Goal: Ask a question: Seek information or help from site administrators or community

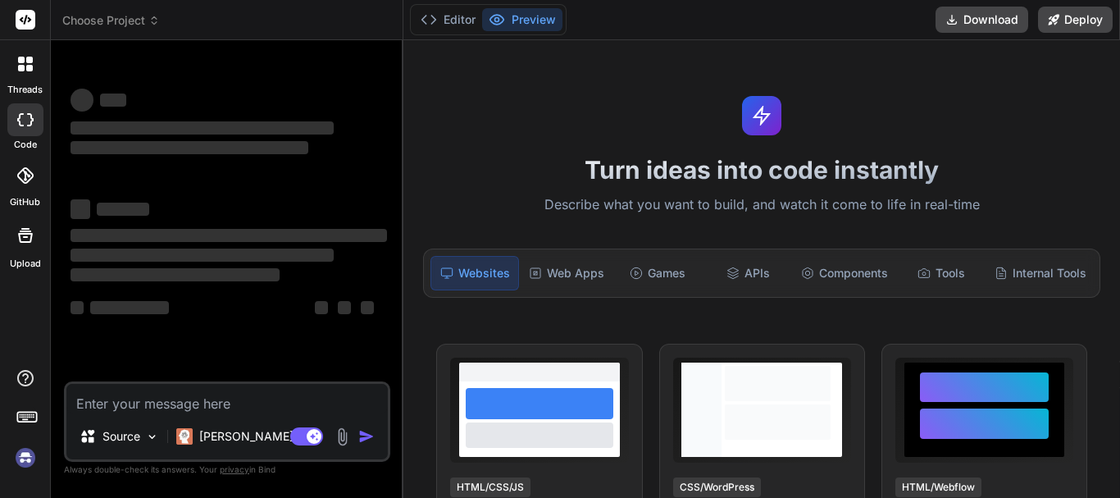
type textarea "x"
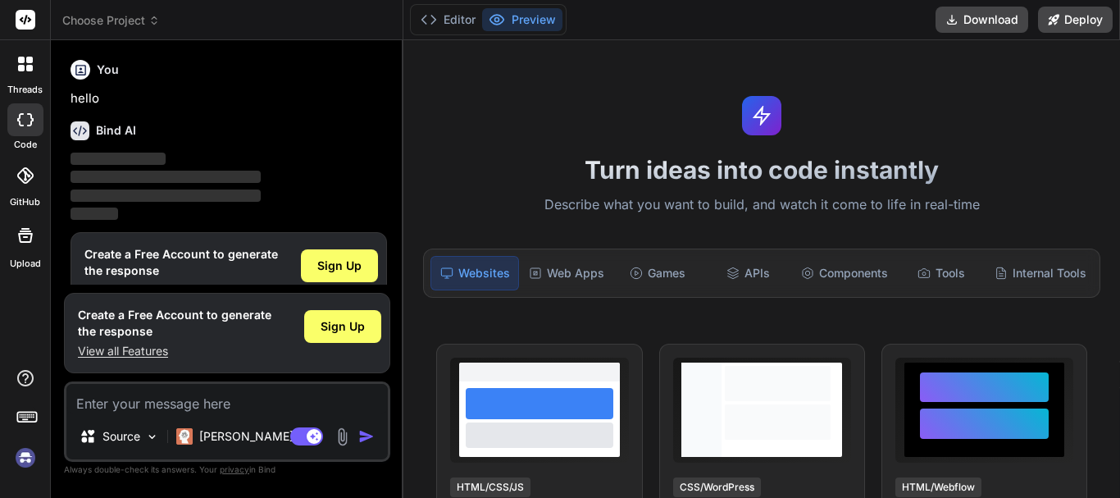
scroll to position [36, 0]
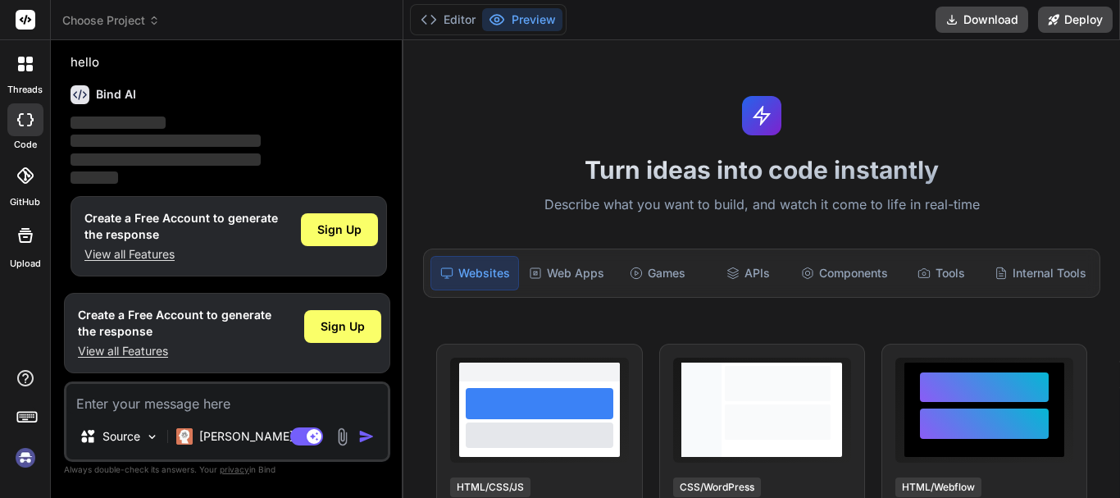
type textarea "h"
type textarea "x"
type textarea "he"
type textarea "x"
type textarea "hey"
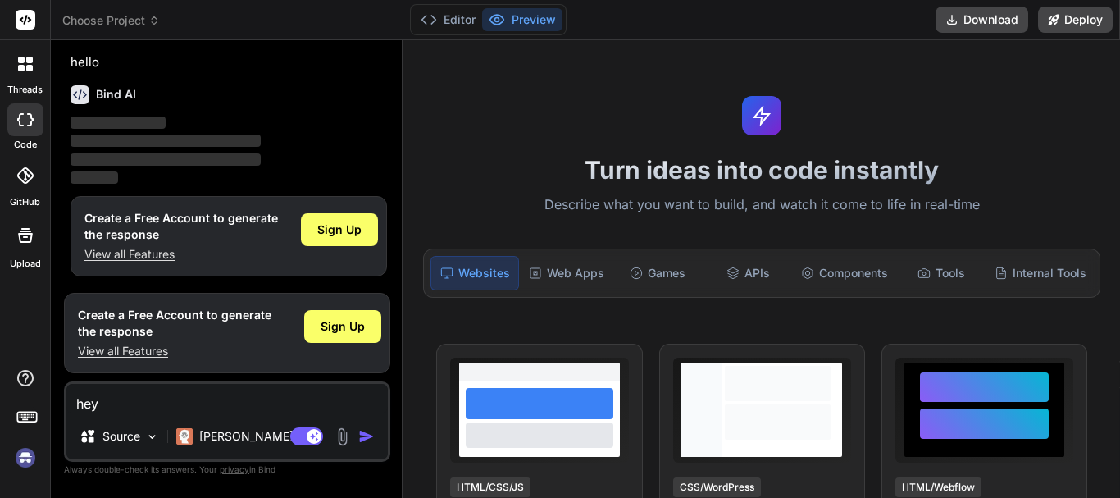
type textarea "x"
click at [365, 439] on img "button" at bounding box center [366, 436] width 16 height 16
click at [124, 397] on textarea "hey" at bounding box center [226, 399] width 321 height 30
type textarea "he"
type textarea "x"
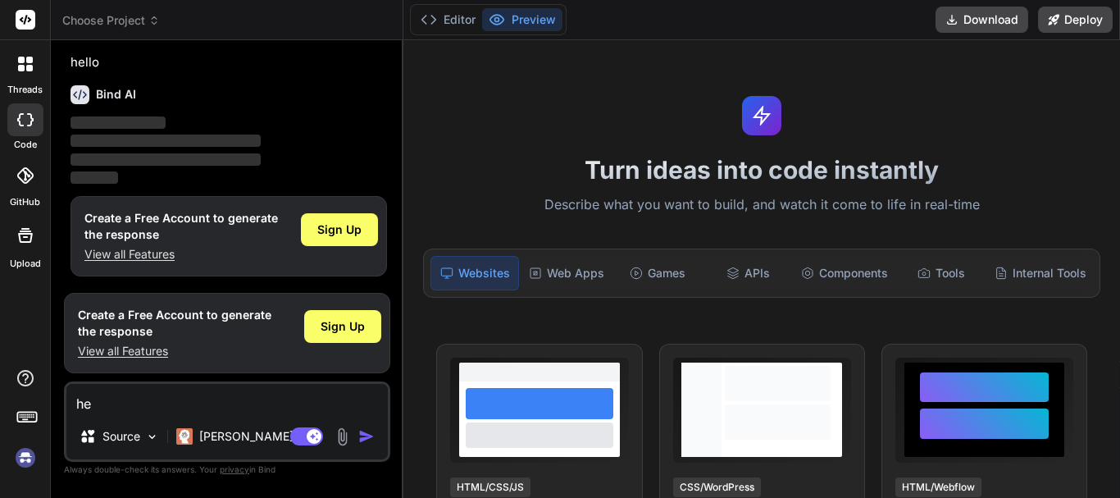
type textarea "h"
type textarea "x"
type textarea "hi"
type textarea "x"
click at [367, 436] on img "button" at bounding box center [366, 436] width 16 height 16
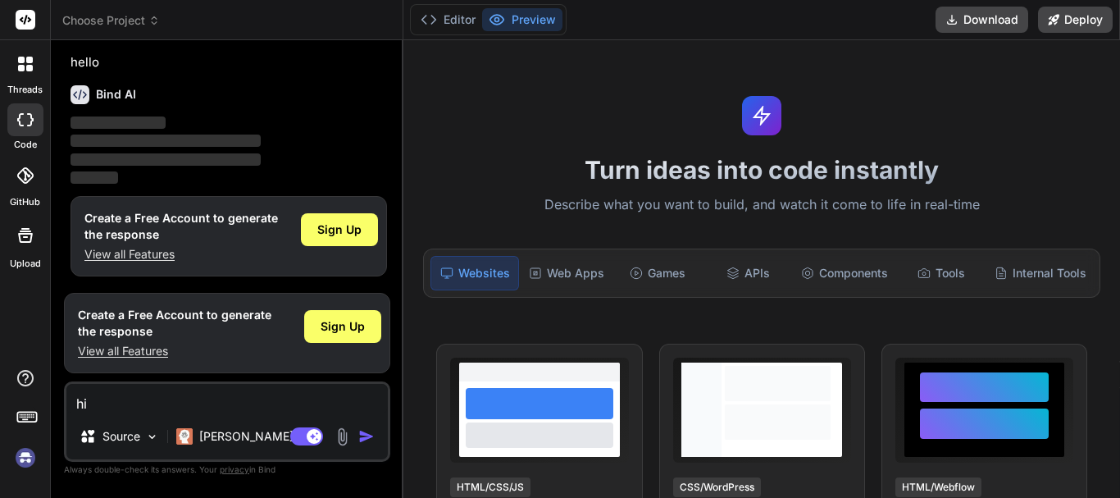
click at [119, 392] on textarea "hi" at bounding box center [226, 399] width 321 height 30
type textarea "h"
type textarea "x"
type textarea "h"
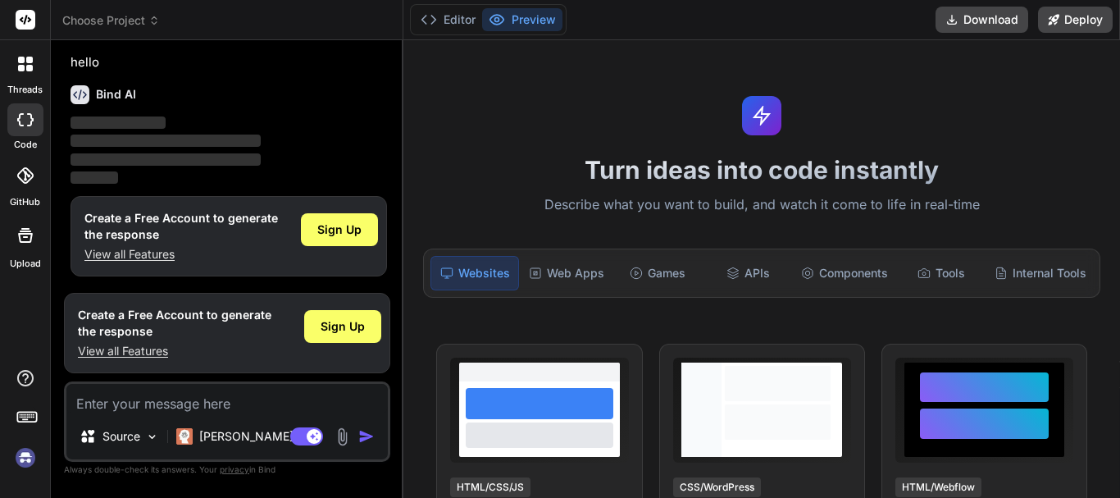
type textarea "x"
type textarea "hi"
click at [341, 230] on span "Sign Up" at bounding box center [339, 229] width 44 height 16
click at [16, 59] on div at bounding box center [25, 64] width 34 height 34
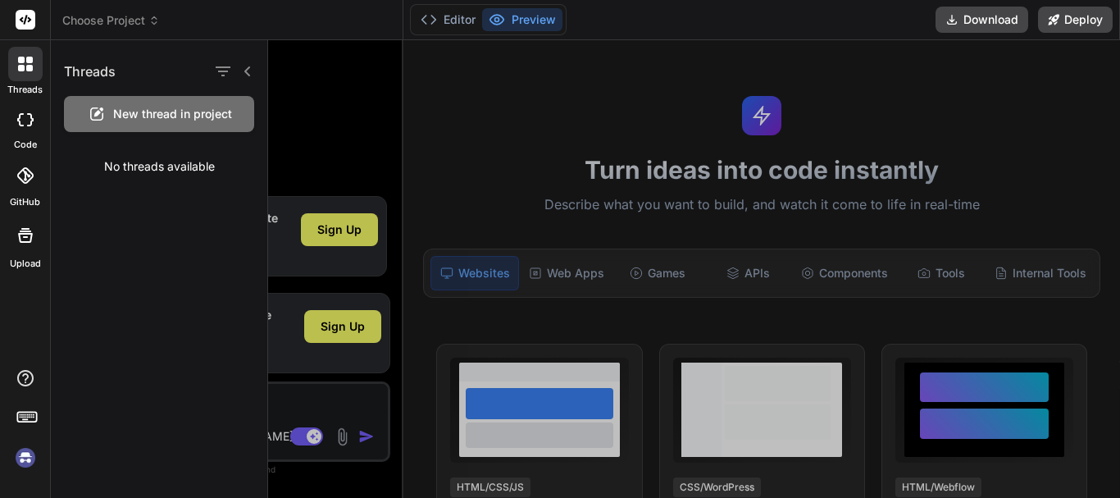
click at [30, 116] on icon at bounding box center [30, 119] width 7 height 13
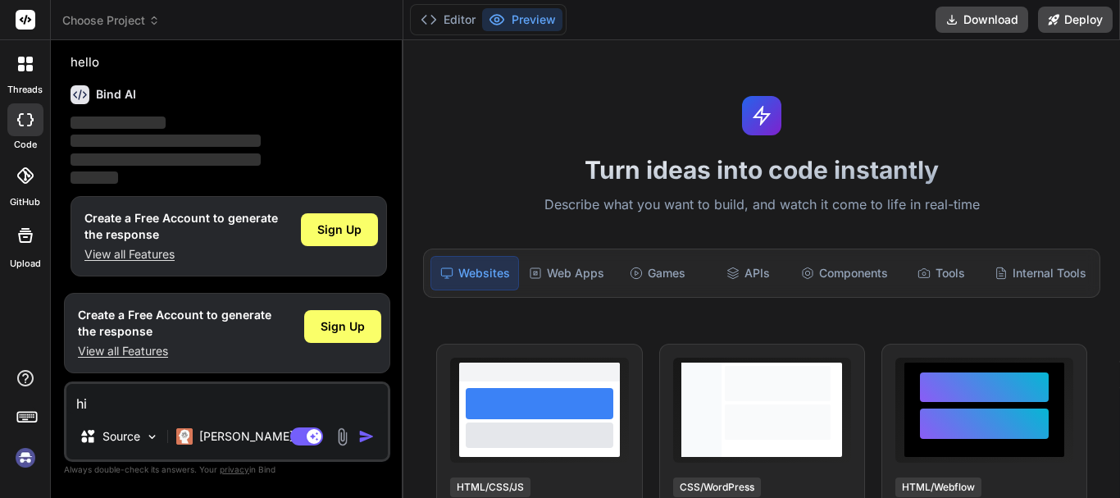
click at [18, 113] on icon at bounding box center [25, 119] width 16 height 13
click at [22, 126] on div at bounding box center [25, 119] width 36 height 33
type textarea "x"
drag, startPoint x: 22, startPoint y: 126, endPoint x: 103, endPoint y: 89, distance: 89.2
click at [103, 89] on h6 "Bind AI" at bounding box center [116, 94] width 40 height 16
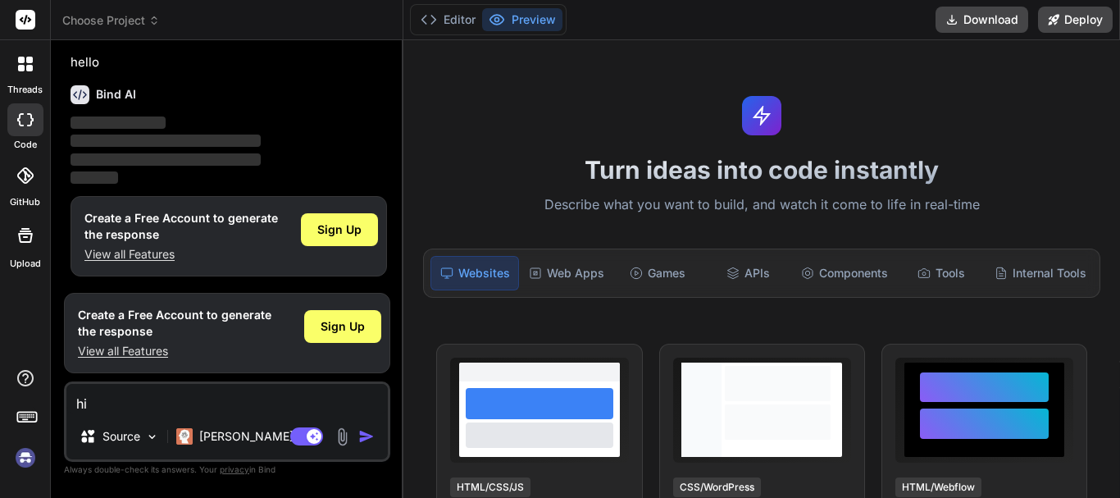
click at [76, 89] on icon at bounding box center [80, 94] width 19 height 19
click at [358, 430] on img "button" at bounding box center [366, 436] width 16 height 16
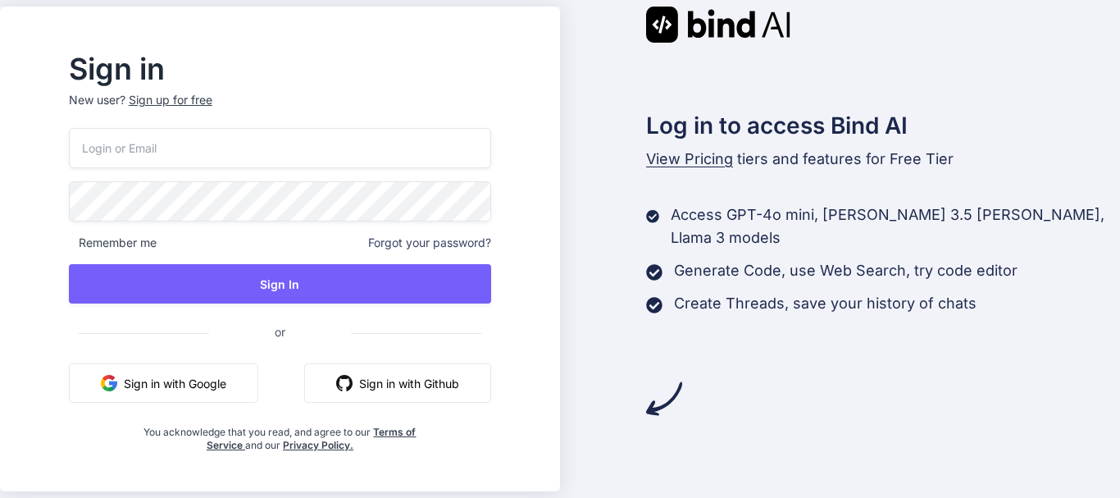
click at [235, 161] on input "email" at bounding box center [280, 148] width 422 height 40
type input "properemail07@yopmail.com"
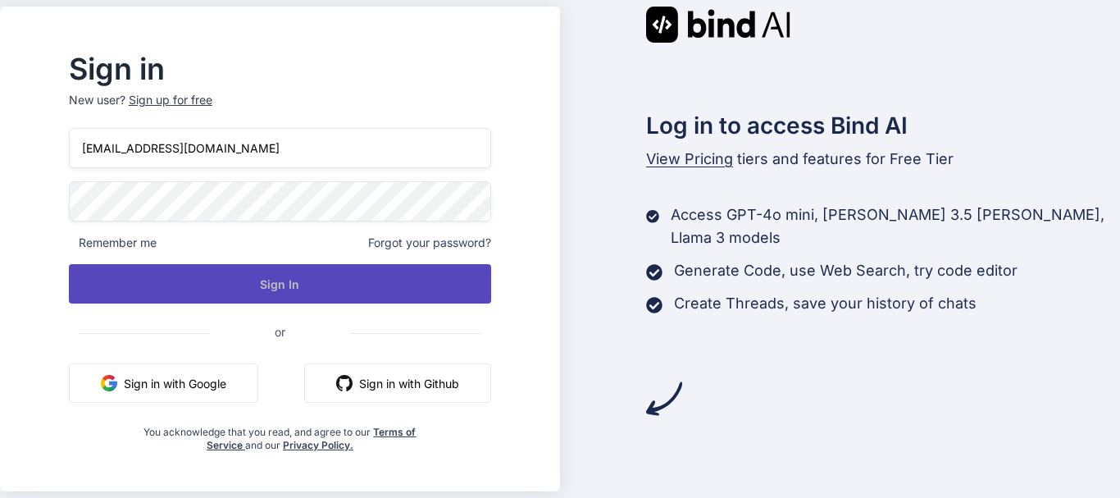
click at [279, 300] on button "Sign In" at bounding box center [280, 283] width 422 height 39
click at [343, 282] on button "Sign In" at bounding box center [280, 283] width 422 height 39
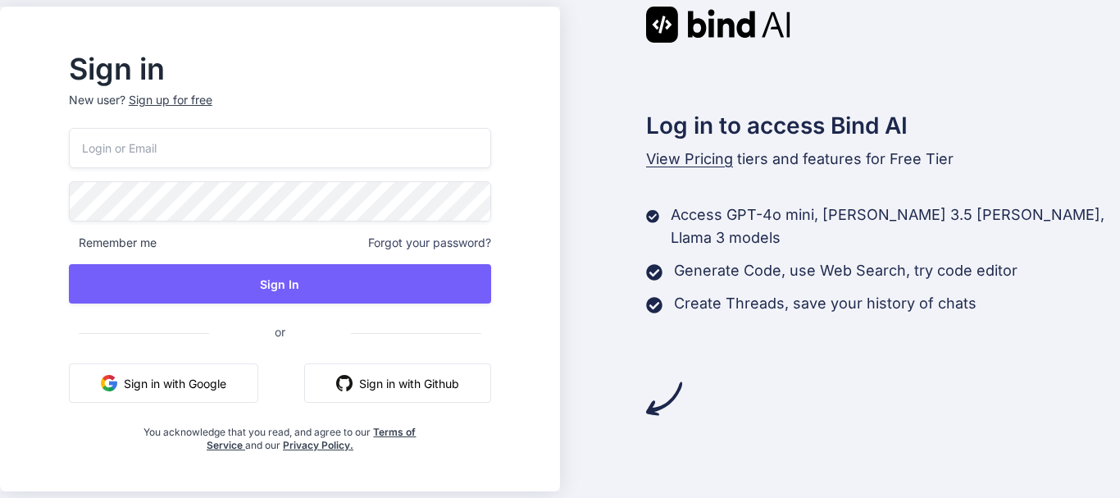
click at [229, 153] on input "email" at bounding box center [280, 148] width 422 height 40
type input "properemail07@yopmail.com"
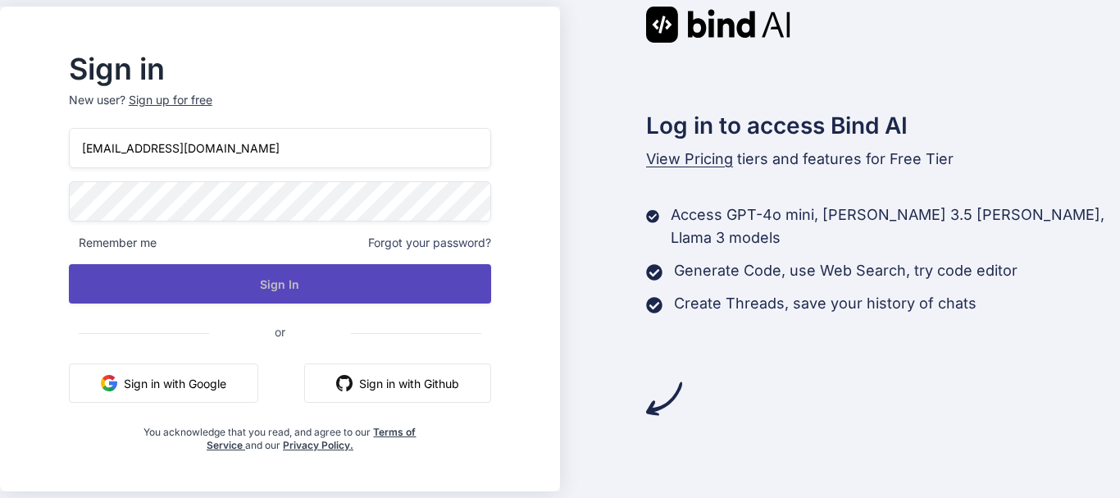
click at [349, 276] on button "Sign In" at bounding box center [280, 283] width 422 height 39
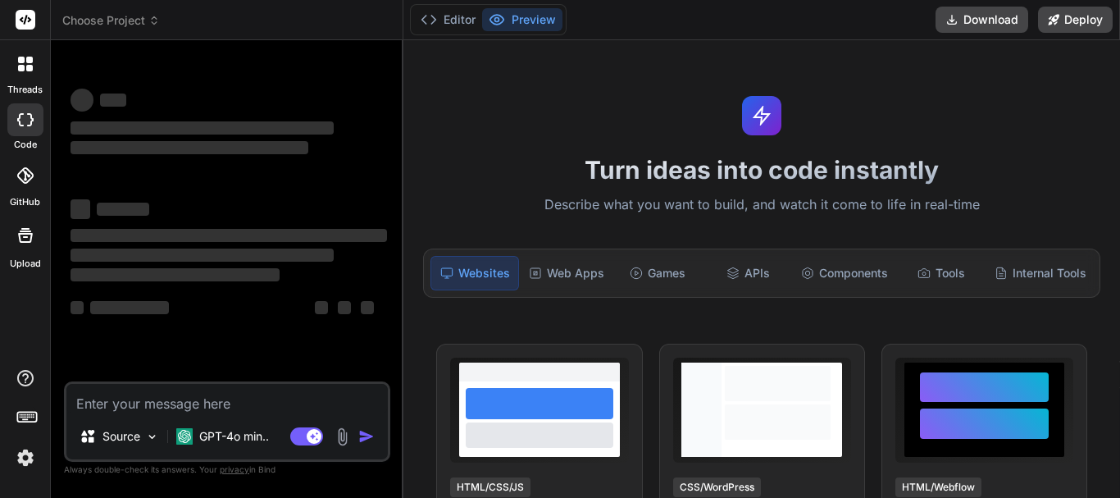
type textarea "x"
type textarea "h"
type textarea "x"
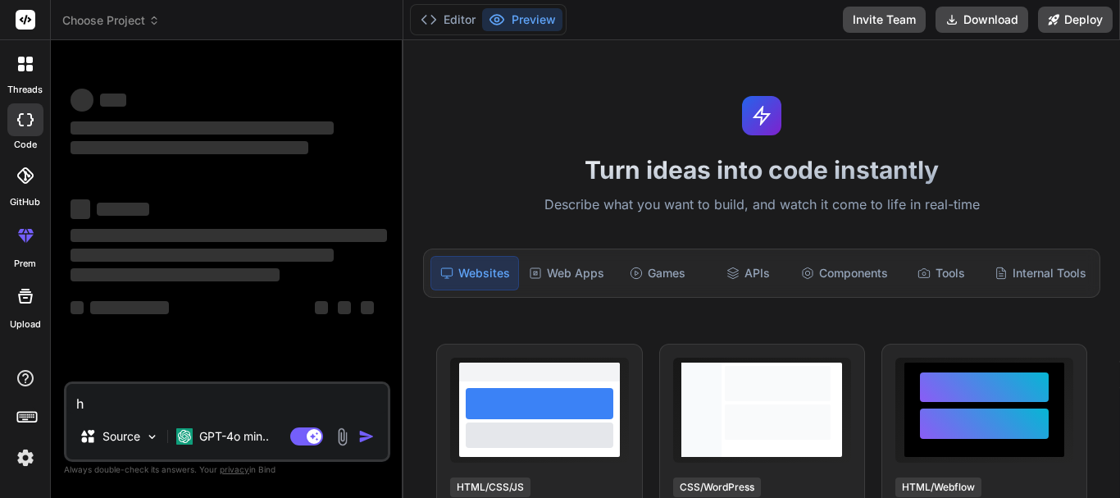
type textarea "hi"
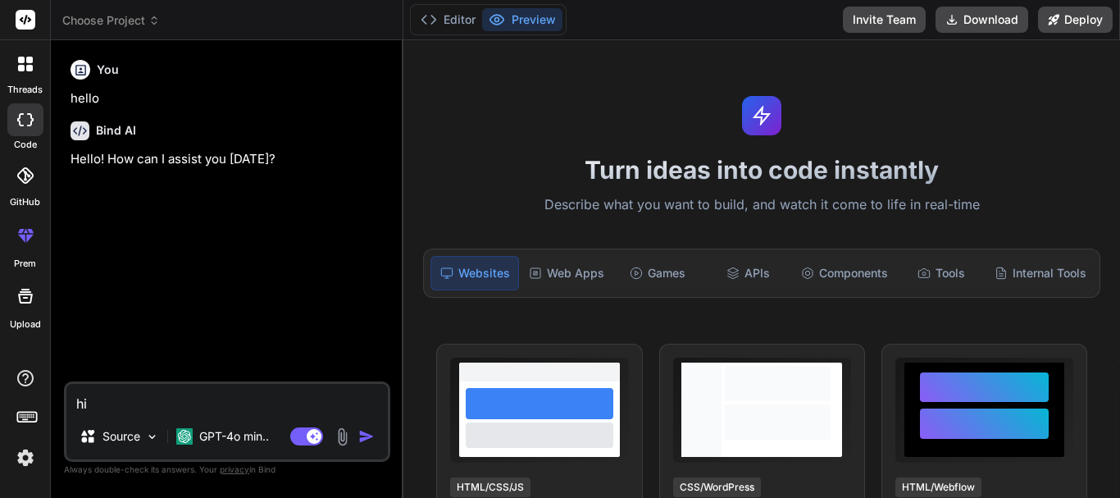
type textarea "x"
type textarea "hi"
click at [371, 433] on img "button" at bounding box center [366, 436] width 16 height 16
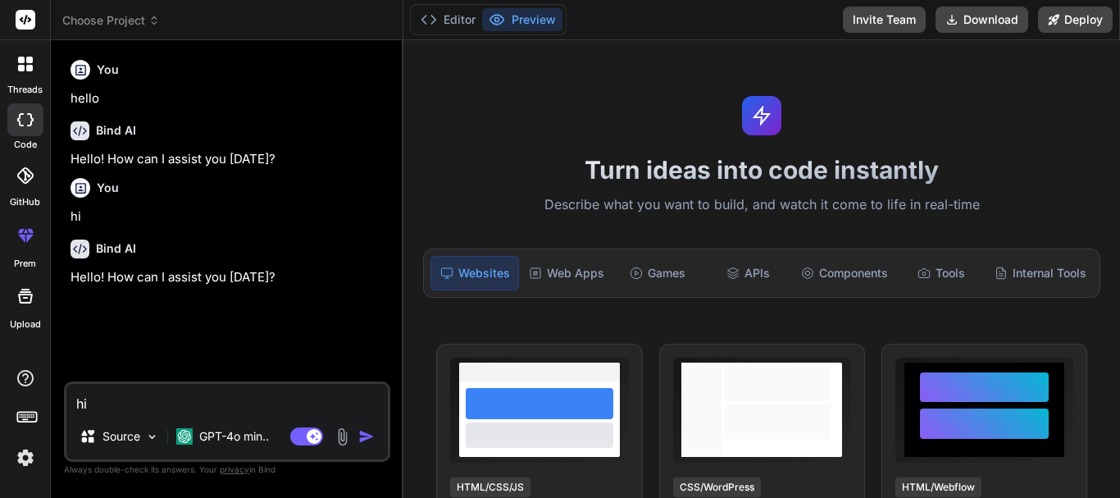
type textarea "x"
click at [21, 454] on img at bounding box center [25, 458] width 28 height 28
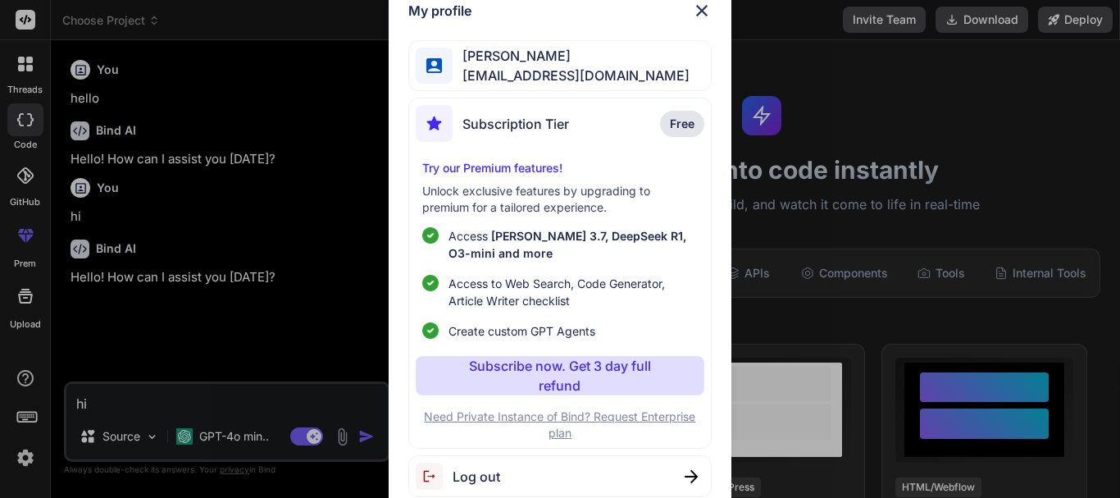
click at [21, 454] on div "My profile Sanjay Singh properemail07@yopmail.com Subscription Tier Free Try ou…" at bounding box center [560, 249] width 1120 height 498
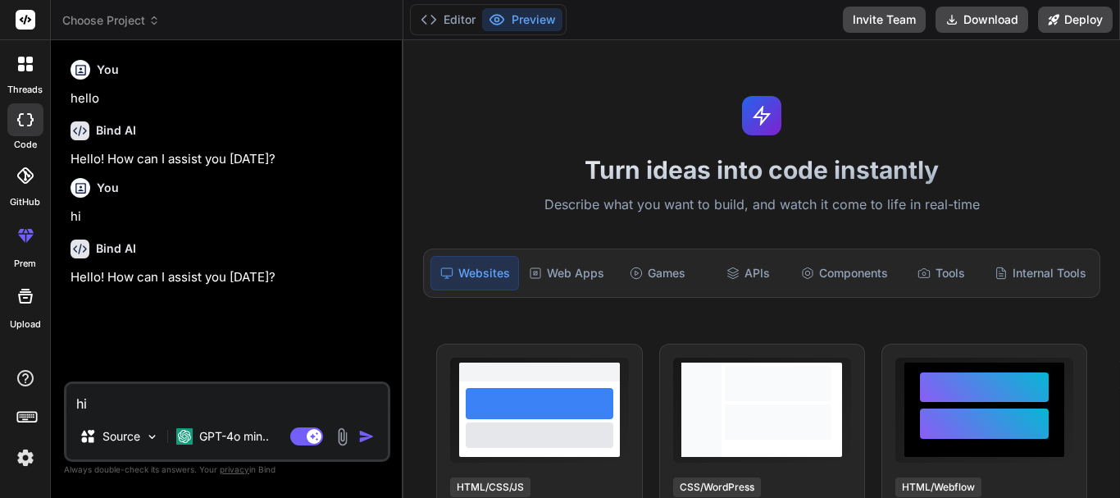
click at [138, 390] on textarea "hi" at bounding box center [226, 399] width 321 height 30
type textarea "i"
type textarea "x"
type textarea "i"
type textarea "x"
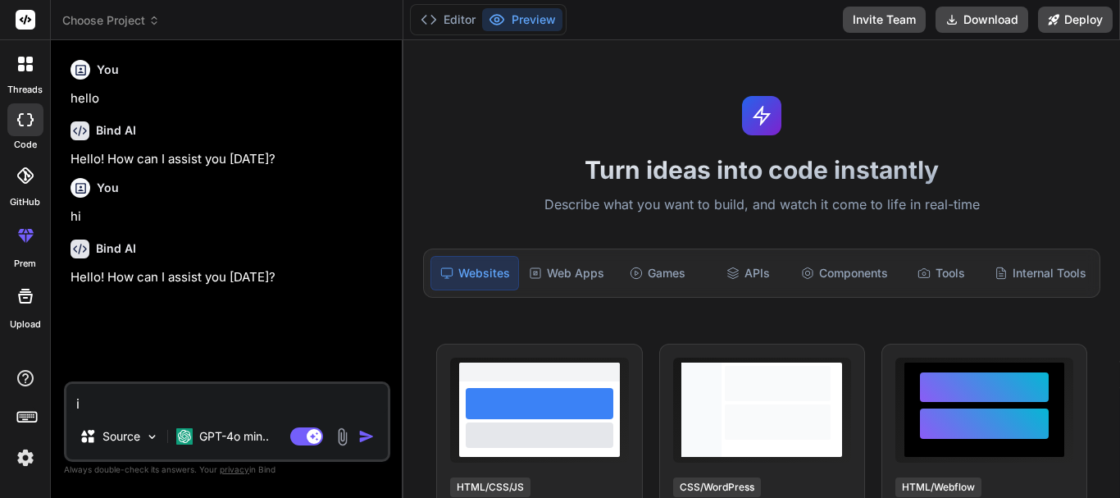
type textarea "i a"
type textarea "x"
type textarea "i am"
type textarea "x"
type textarea "i am"
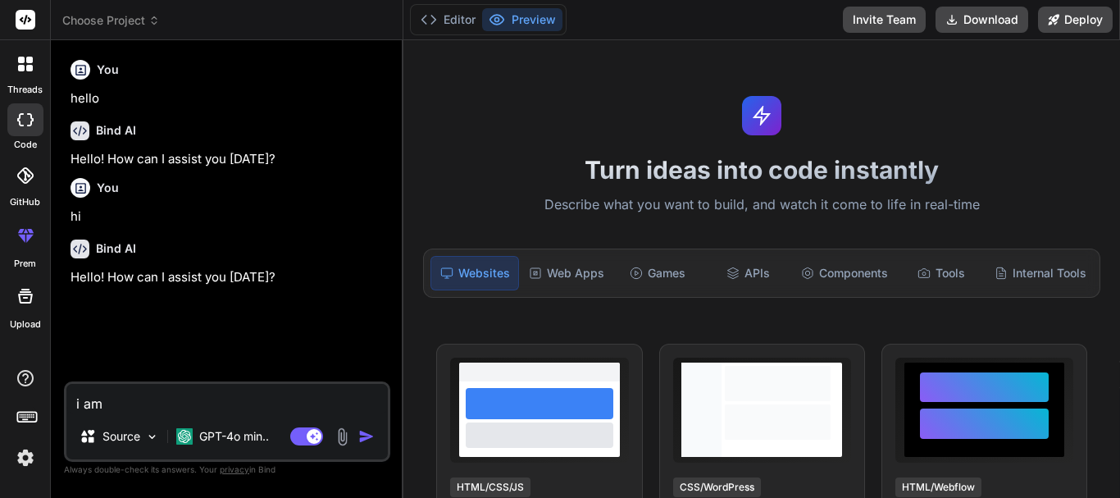
type textarea "x"
type textarea "i am p"
type textarea "x"
type textarea "i am pa"
type textarea "x"
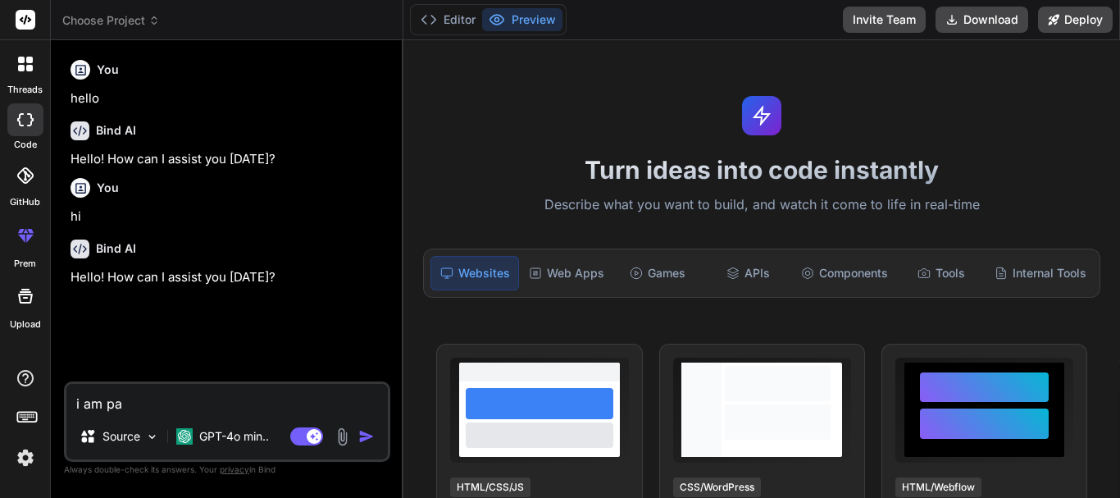
type textarea "i am pas"
type textarea "x"
type textarea "i am past"
type textarea "x"
type textarea "i am pasti"
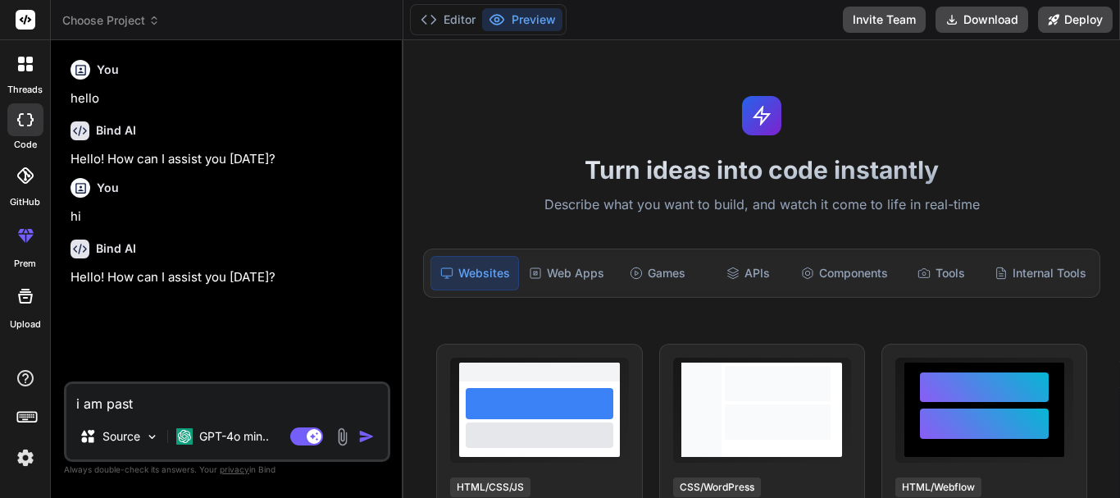
type textarea "x"
type textarea "i am pastin"
type textarea "x"
type textarea "i am pasting"
type textarea "x"
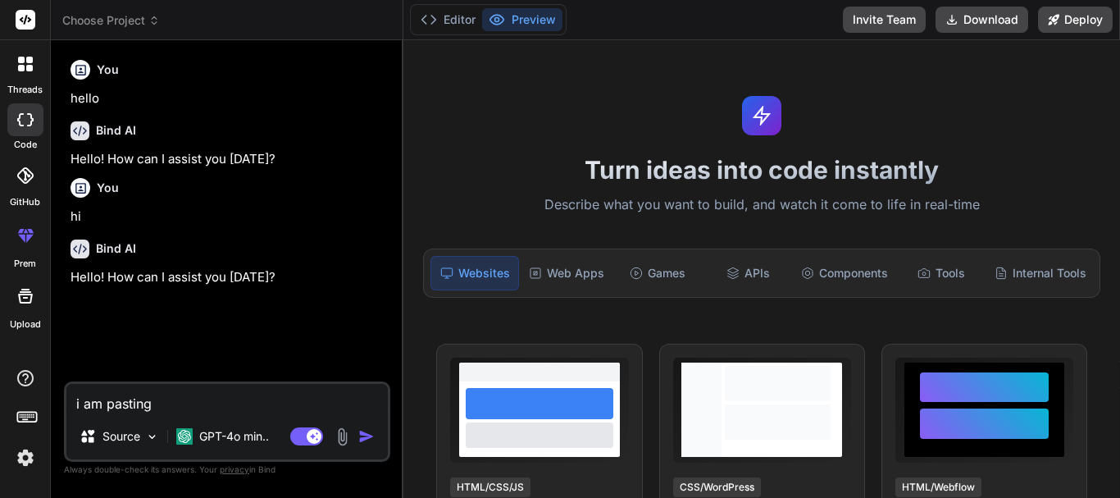
type textarea "i am pasting"
type textarea "x"
type textarea "i am pasting d"
type textarea "x"
type textarea "i am pasting do"
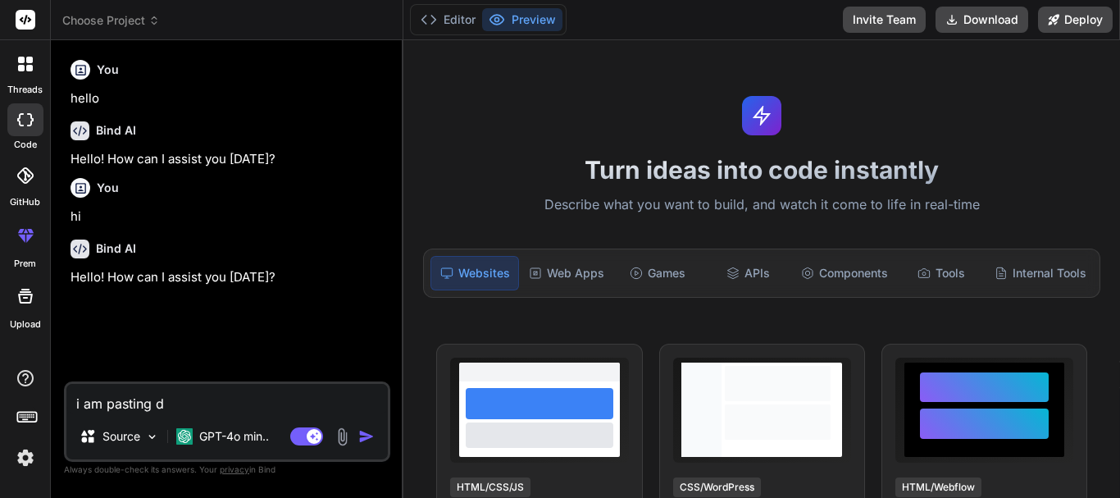
type textarea "x"
type textarea "i am pasting dot"
type textarea "x"
type textarea "i am pasting dot"
type textarea "x"
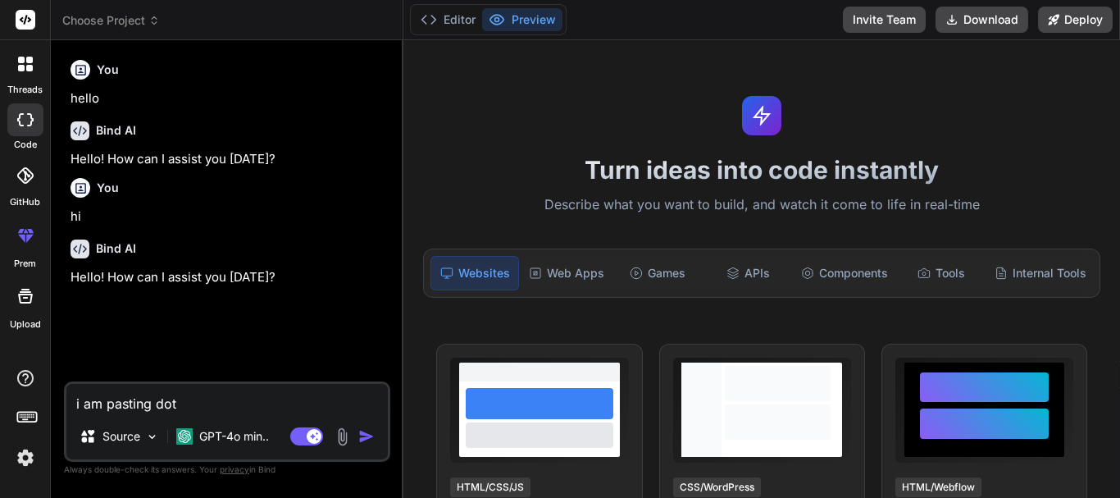
type textarea "i am pasting dot n"
type textarea "x"
type textarea "i am pasting dot ne"
type textarea "x"
type textarea "i am pasting dot net"
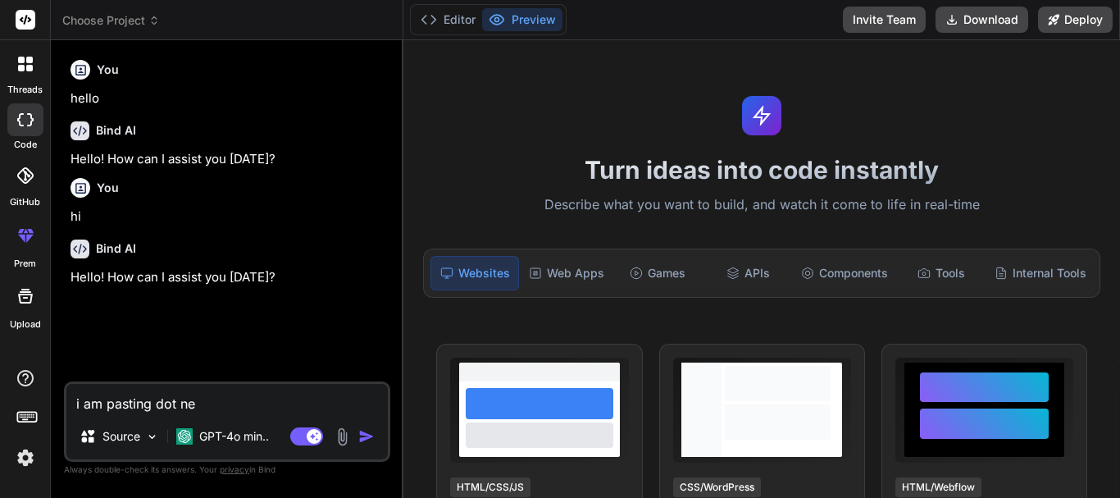
type textarea "x"
type textarea "i am pasting dot net"
type textarea "x"
type textarea "i am pasting dot net a"
type textarea "x"
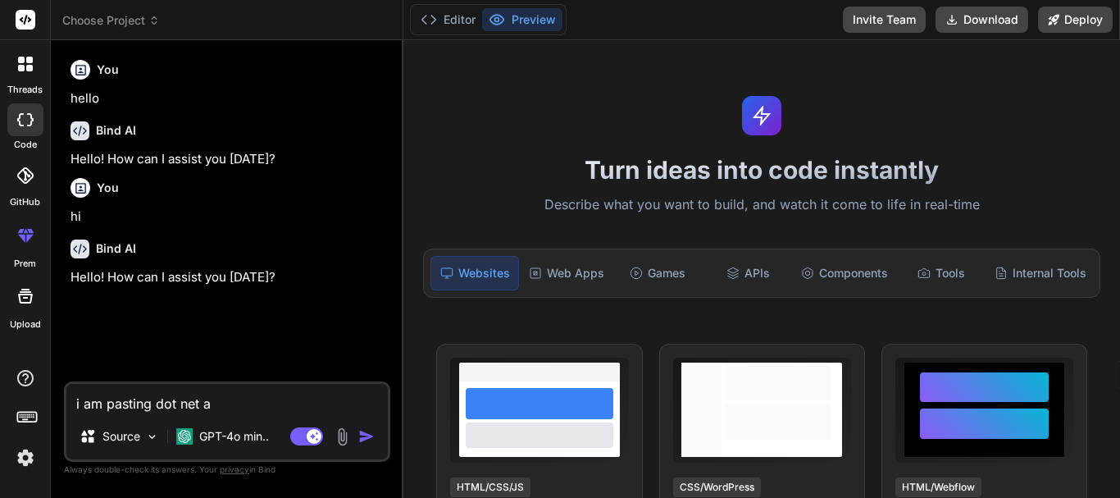
type textarea "i am pasting dot net as"
type textarea "x"
type textarea "i am pasting dot net asp"
type textarea "x"
type textarea "i am pasting dot net as"
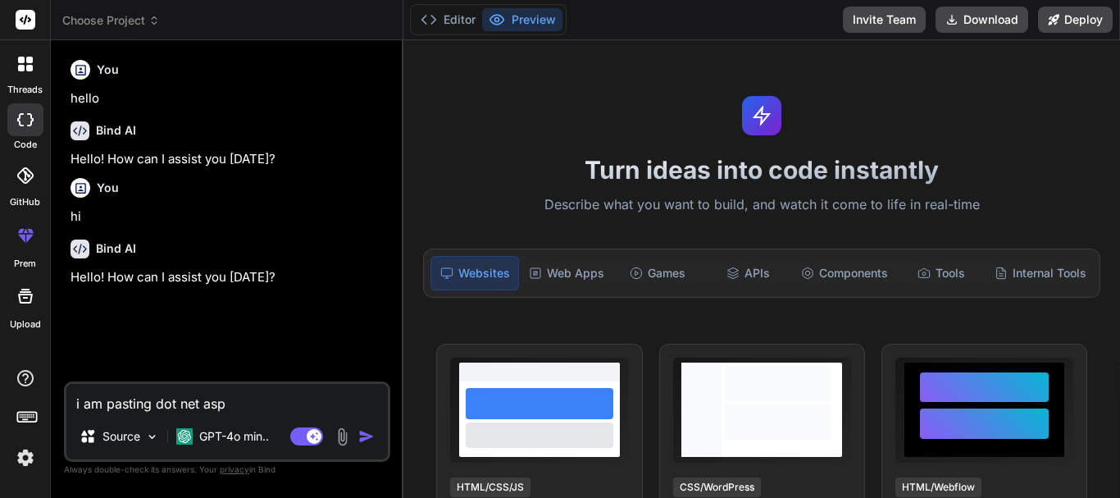
type textarea "x"
type textarea "i am pasting dot net a"
type textarea "x"
type textarea "i am pasting dot net"
type textarea "x"
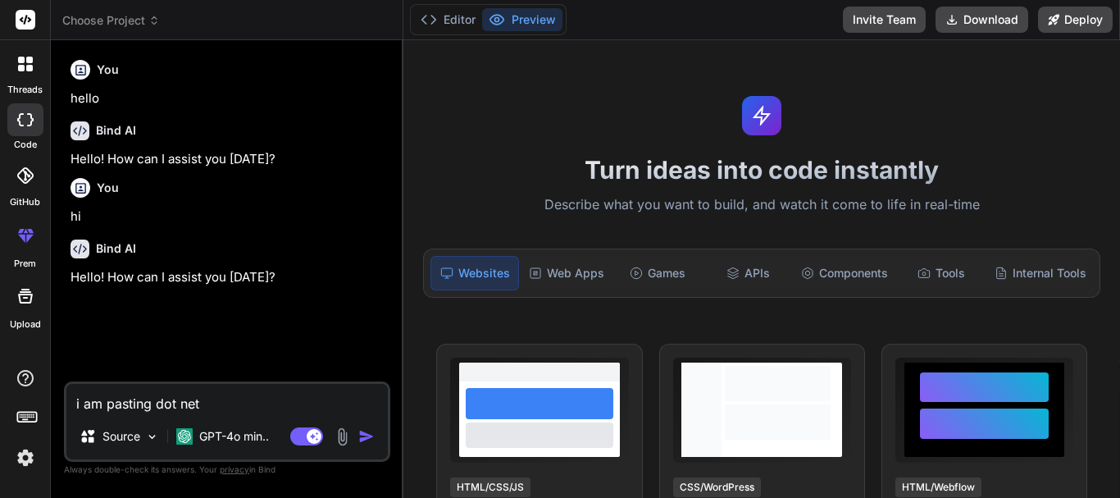
type textarea "i am pasting dot net"
type textarea "x"
type textarea "i am pasting dot ne"
type textarea "x"
type textarea "i am pasting dot n"
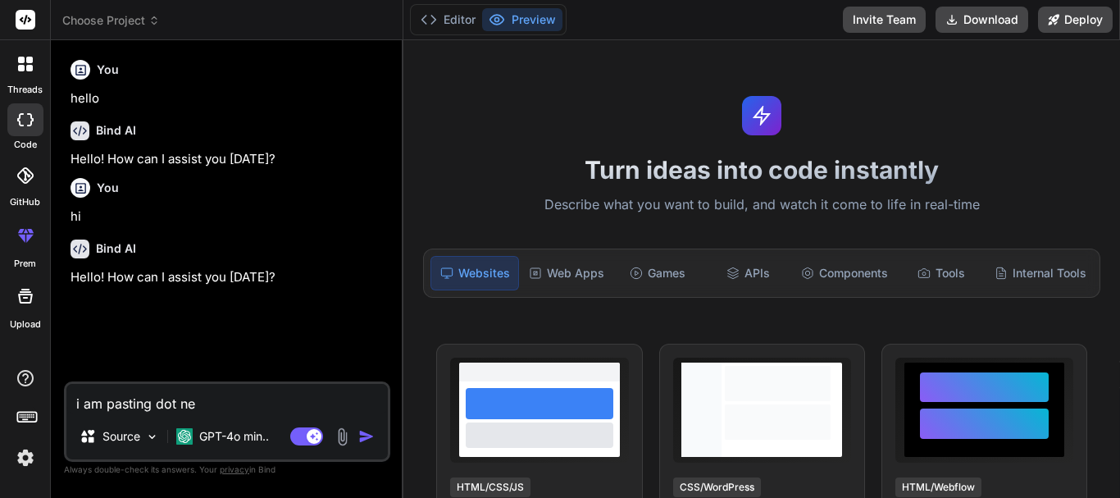
type textarea "x"
type textarea "i am pasting dot"
type textarea "x"
type textarea "i am pasting dot"
type textarea "x"
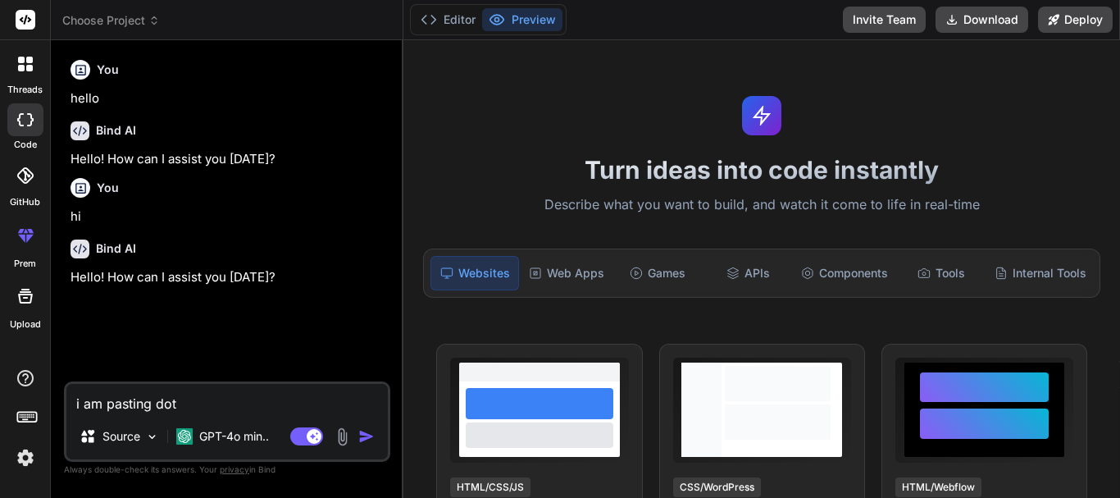
type textarea "i am pasting do"
type textarea "x"
type textarea "i am pasting d"
type textarea "x"
type textarea "i am pasting"
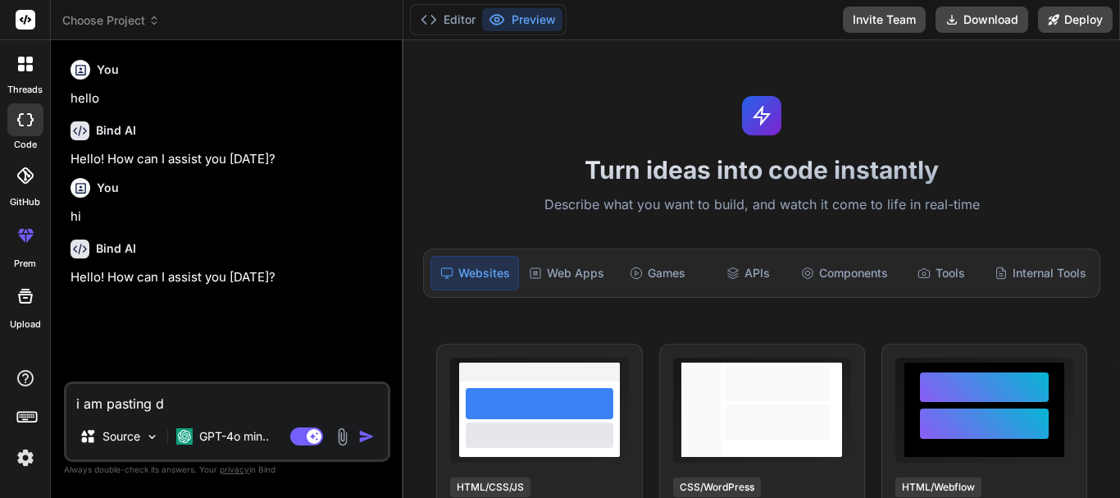
type textarea "x"
type textarea "i am pasting a"
type textarea "x"
type textarea "i am pasting as"
type textarea "x"
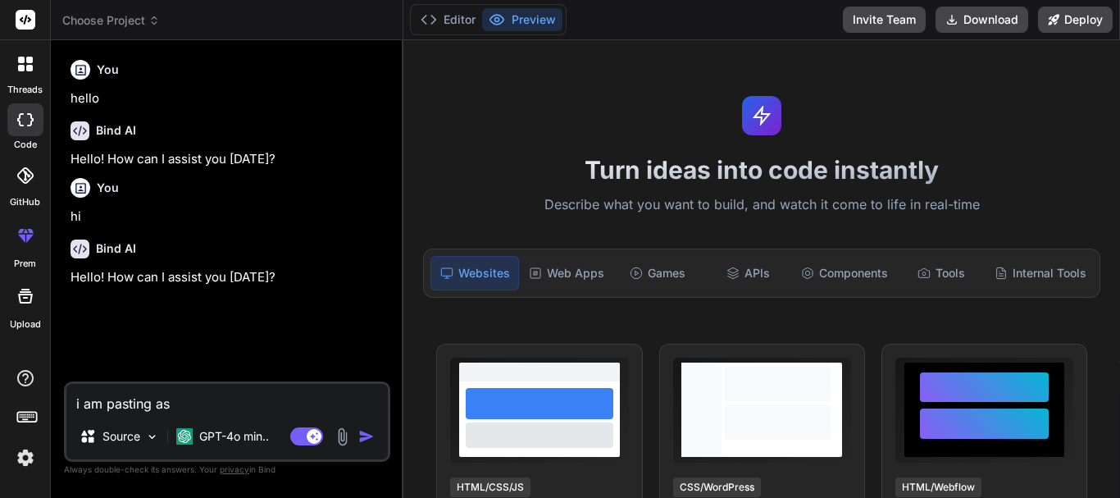
type textarea "i am pasting asp"
type textarea "x"
type textarea "i am pasting asp."
type textarea "x"
type textarea "i am pasting asp.n"
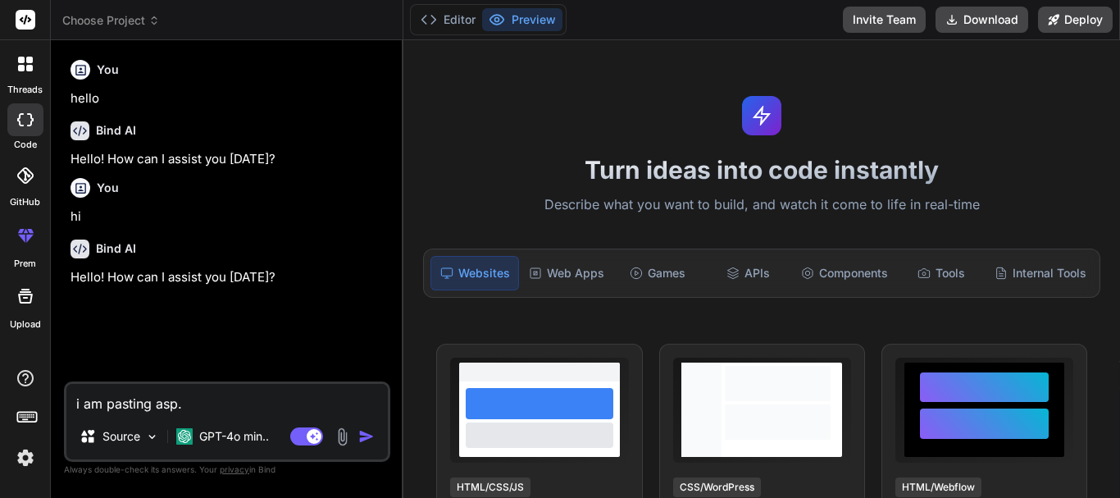
type textarea "x"
type textarea "i am pasting asp.ne"
type textarea "x"
type textarea "i am pasting asp.net"
type textarea "x"
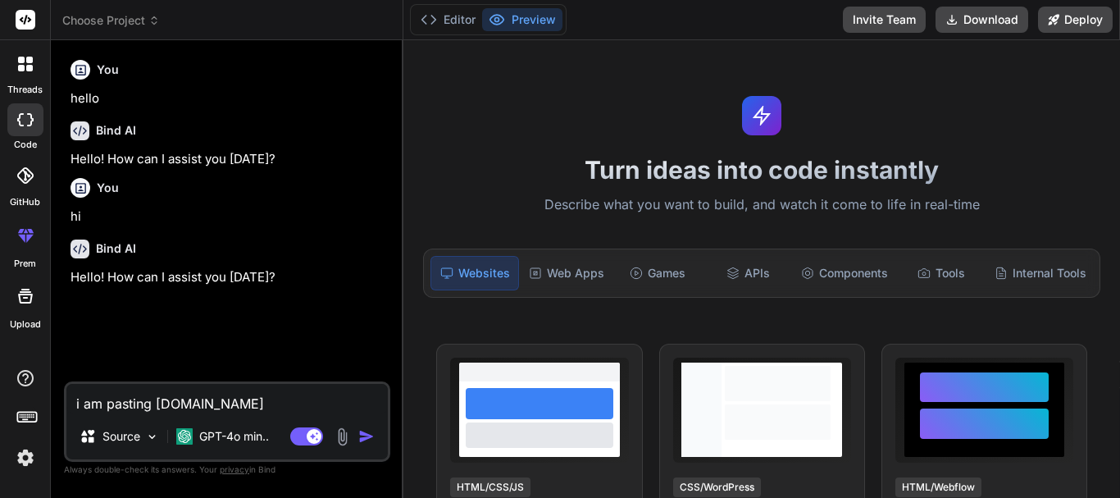
type textarea "i am pasting asp.net"
type textarea "x"
type textarea "i am pasting asp.net w"
type textarea "x"
type textarea "i am pasting asp.net we"
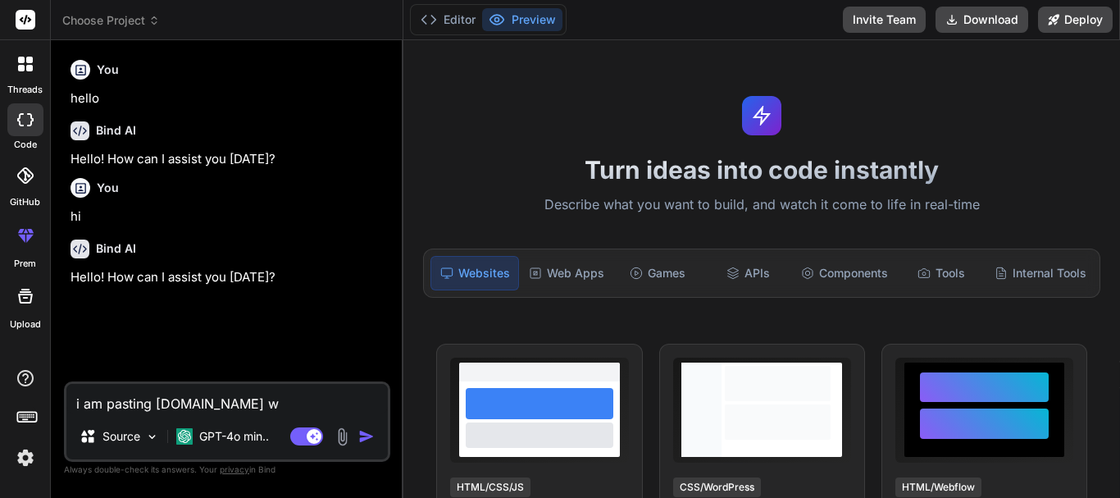
type textarea "x"
type textarea "i am pasting asp.net web"
type textarea "x"
type textarea "i am pasting asp.net web"
type textarea "x"
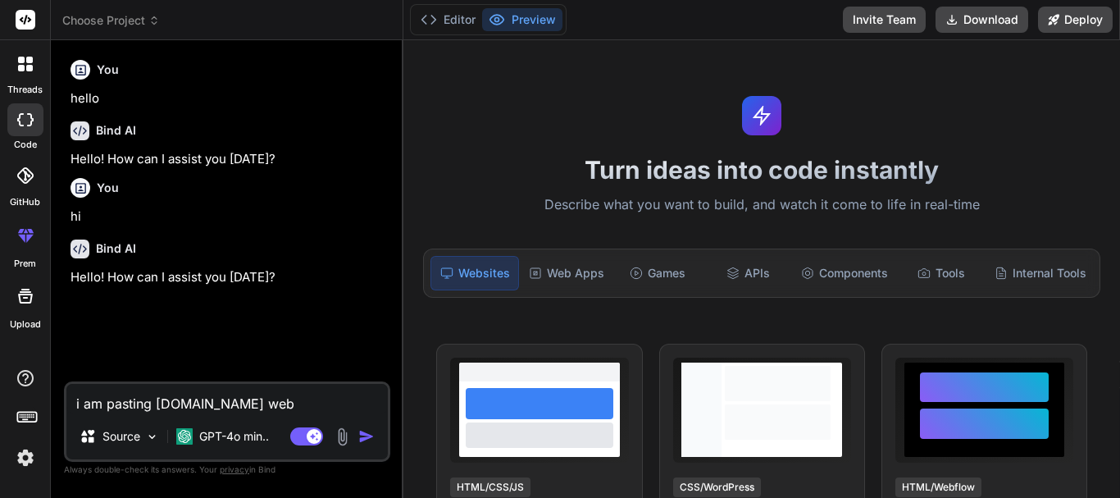
type textarea "i am pasting asp.net web f"
type textarea "x"
type textarea "i am pasting asp.net web fo"
type textarea "x"
type textarea "i am pasting asp.net web for"
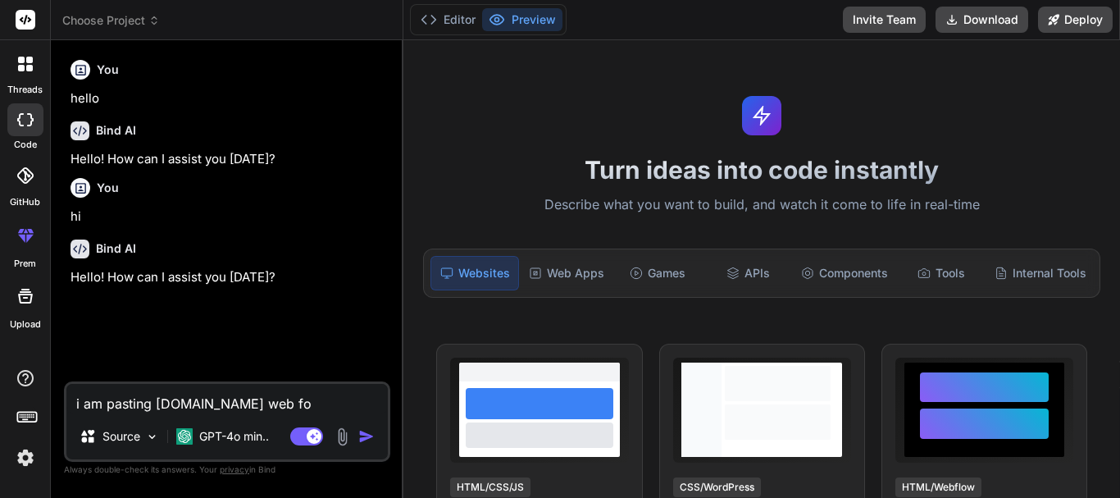
type textarea "x"
type textarea "i am pasting asp.net web form"
type textarea "x"
type textarea "i am pasting asp.net web forms"
type textarea "x"
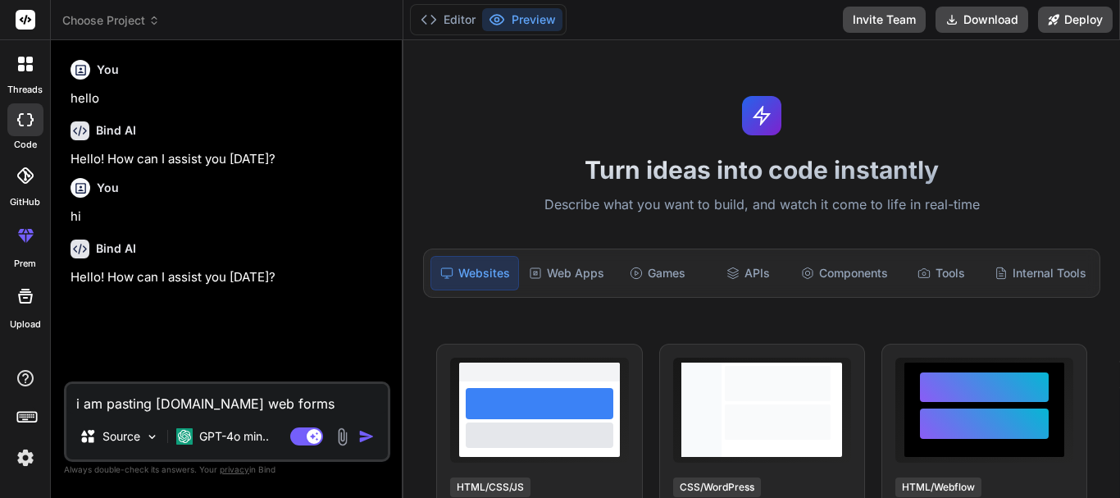
type textarea "i am pasting asp.net web forms"
type textarea "x"
type textarea "i am pasting asp.net web forms c"
type textarea "x"
type textarea "i am pasting asp.net web forms co"
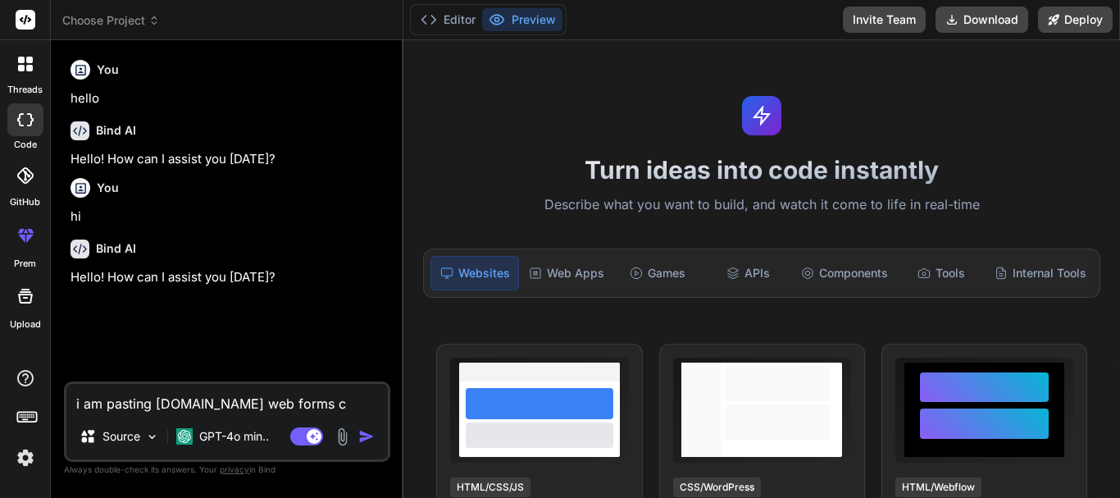
type textarea "x"
type textarea "i am pasting asp.net web forms cod"
type textarea "x"
type textarea "i am pasting asp.net web forms code"
type textarea "x"
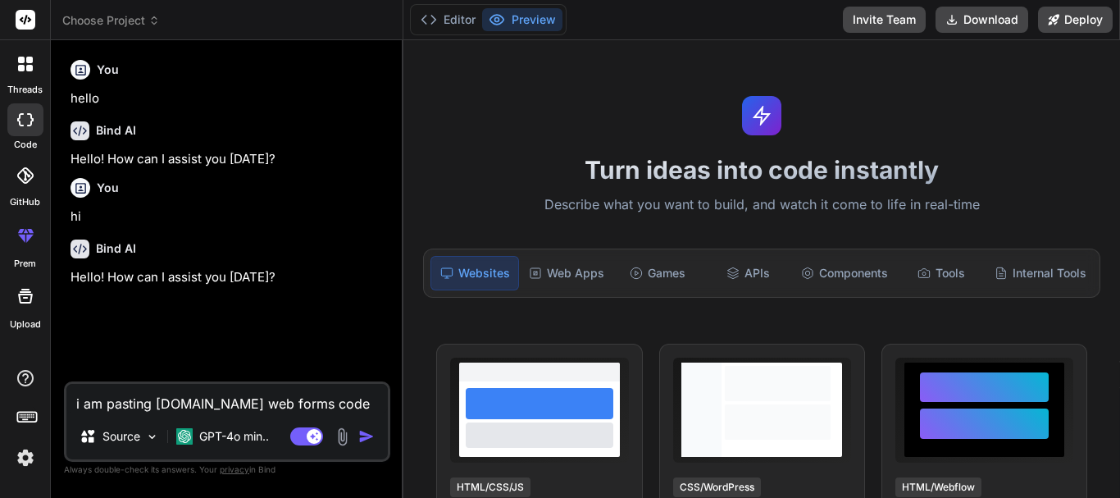
type textarea "i am pasting asp.net web forms code"
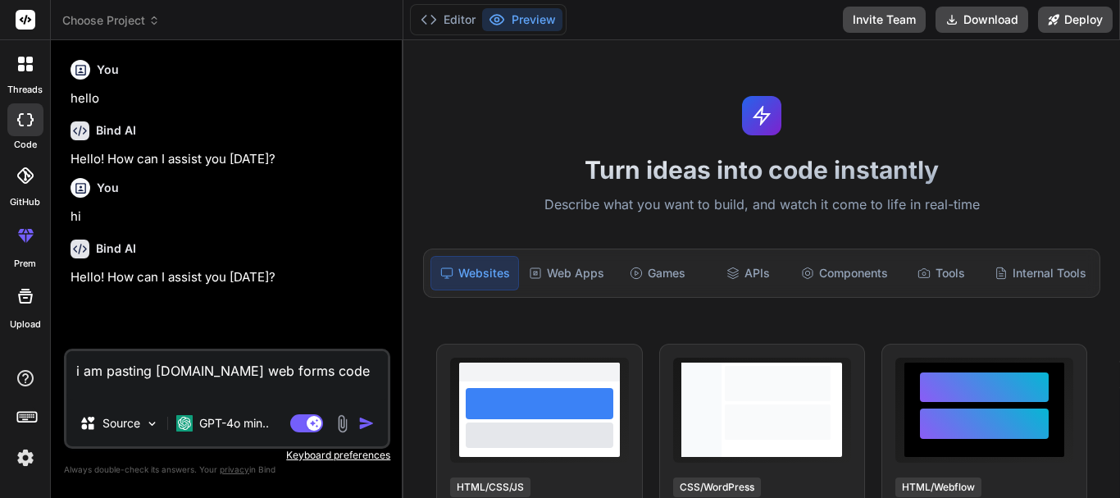
type textarea "x"
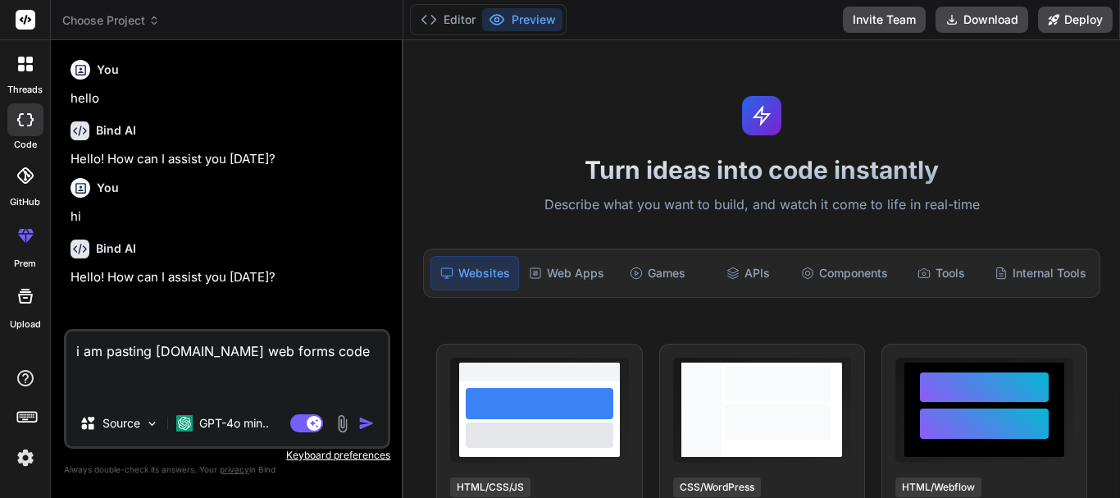
paste textarea "<%@ Page Title="" Language="C#" MasterPageFile="~/SiteFIMS.Master" AutoEventWir…"
type textarea "i am pasting asp.net web forms code <%@ Page Title="" Language="C#" MasterPageF…"
type textarea "x"
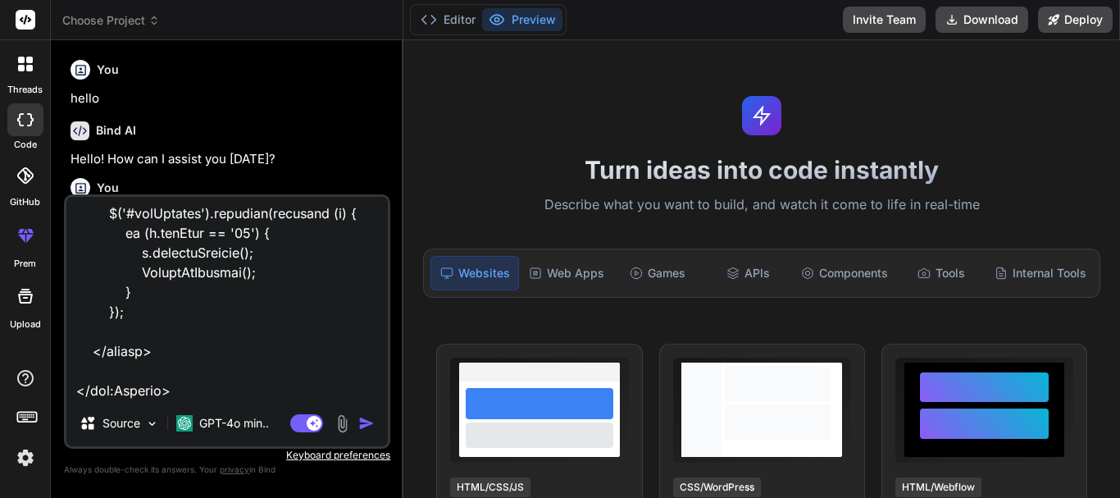
type textarea "i am pasting asp.net web forms code <%@ Page Title="" Language="C#" MasterPageF…"
click at [362, 421] on img "button" at bounding box center [366, 423] width 16 height 16
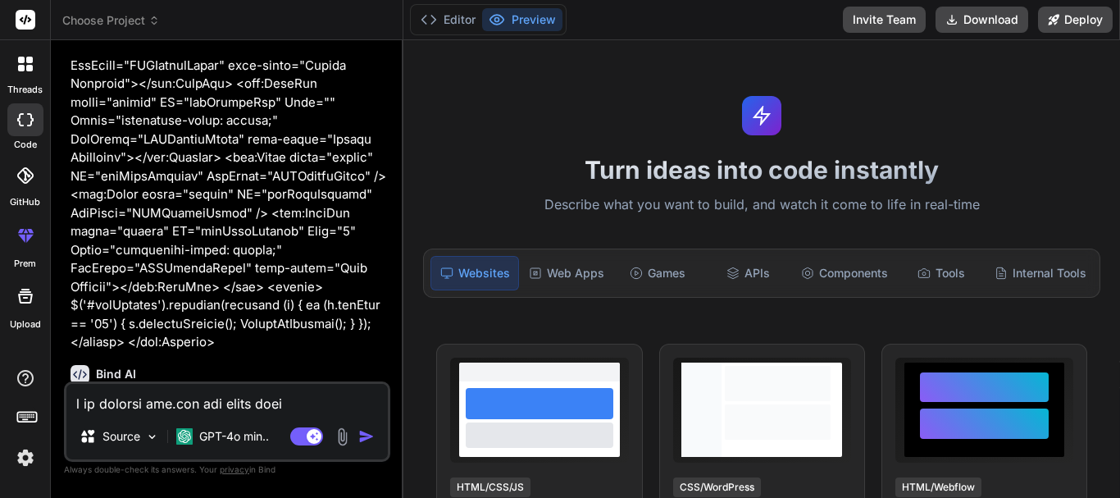
scroll to position [2421, 0]
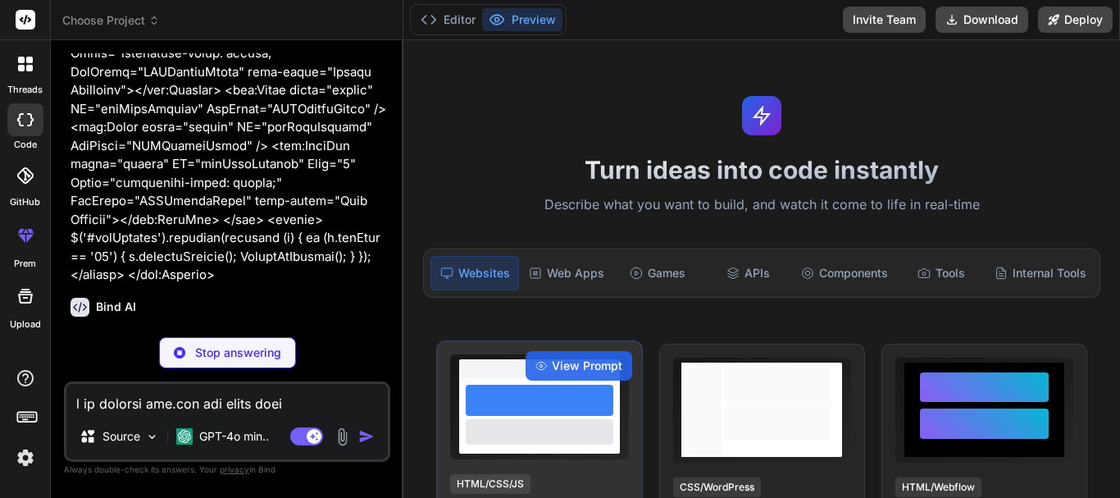
type textarea "x"
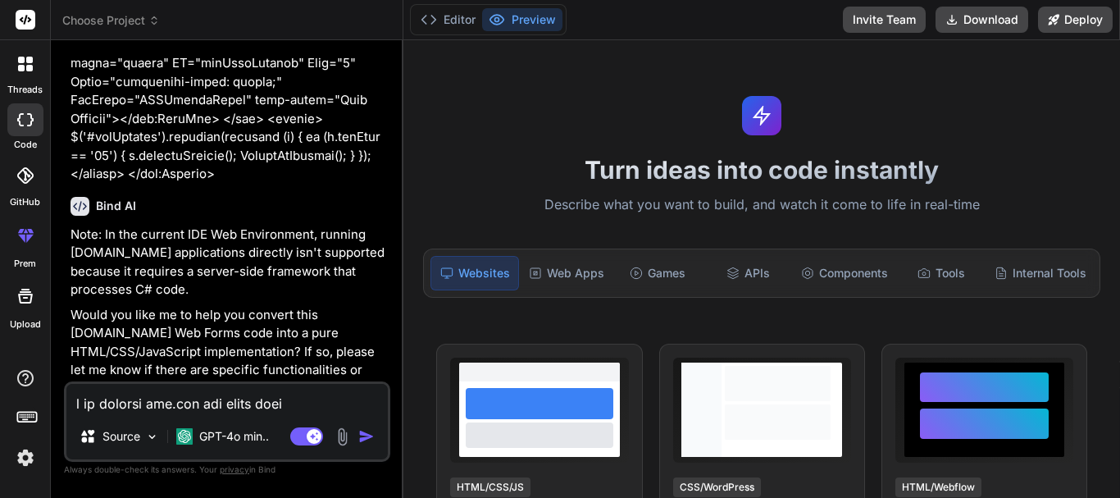
scroll to position [2524, 0]
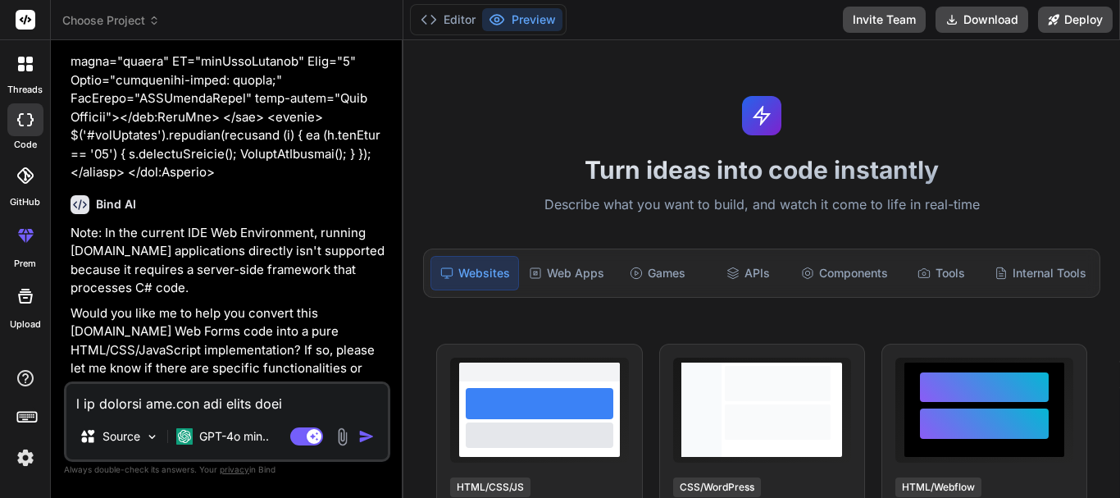
click at [167, 406] on textarea at bounding box center [226, 399] width 321 height 30
paste textarea "using Amazon.Runtime; using Amazon.S3; using Amazon.S3.Model; using EO.WebEngin…"
type textarea "using Amazon.Runtime; using Amazon.S3; using Amazon.S3.Model; using EO.WebEngin…"
type textarea "x"
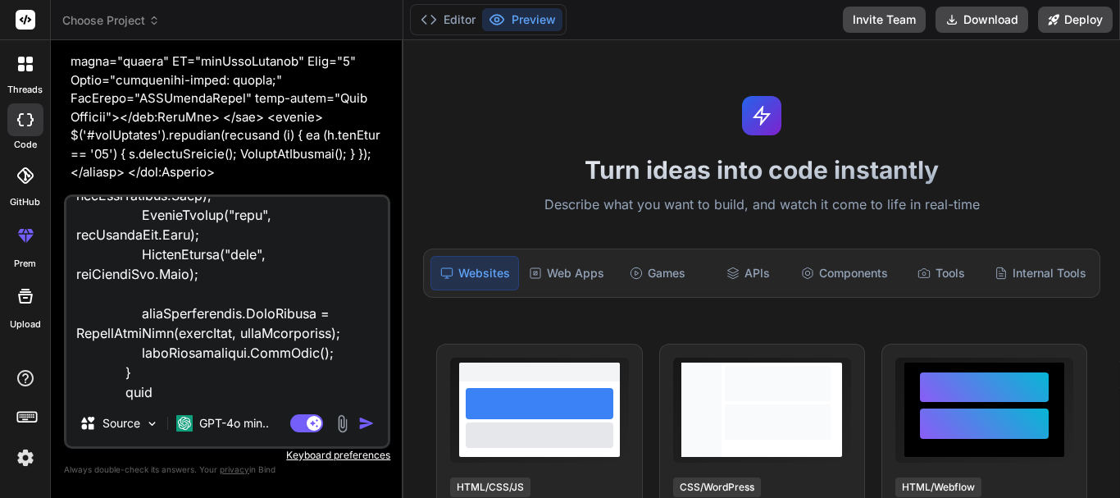
type textarea "using Amazon.Runtime; using Amazon.S3; using Amazon.S3.Model; using EO.WebEngin…"
click at [360, 417] on img "button" at bounding box center [366, 423] width 16 height 16
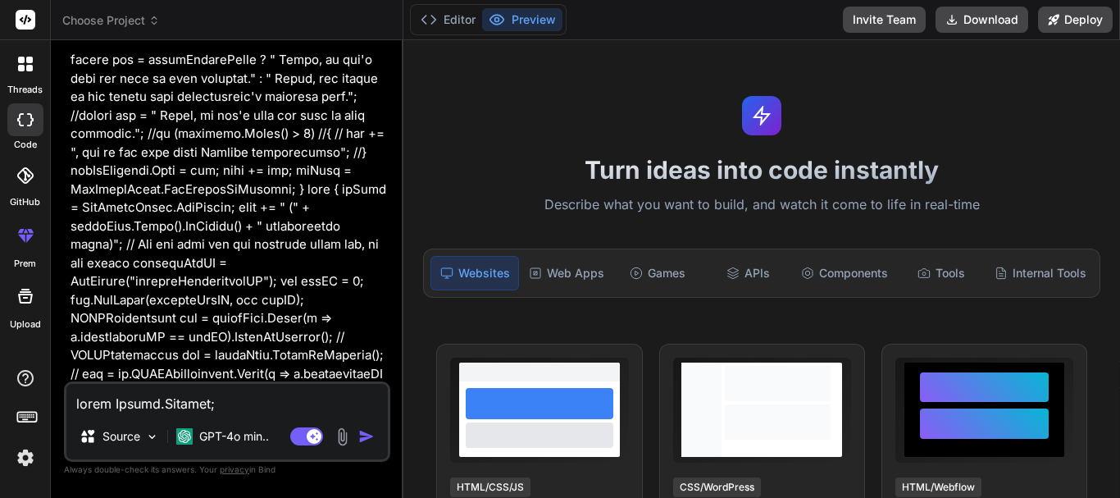
scroll to position [10084, 0]
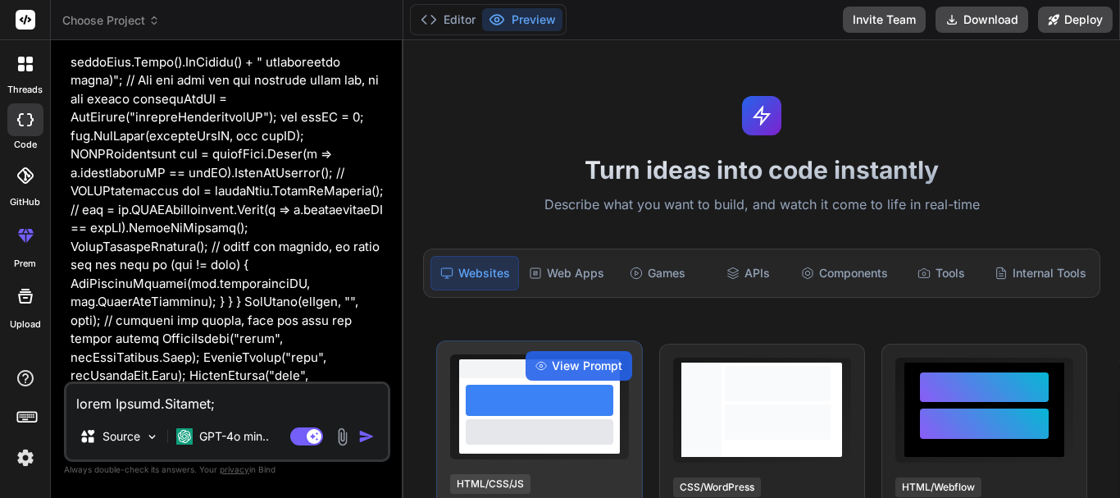
type textarea "x"
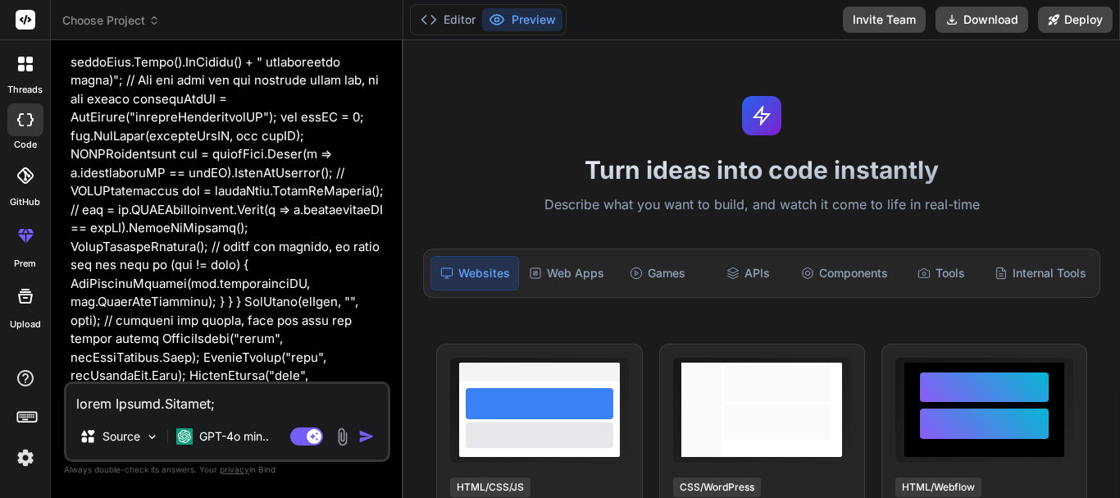
click at [284, 405] on textarea at bounding box center [226, 399] width 321 height 30
type textarea "t"
type textarea "x"
type textarea "th"
type textarea "x"
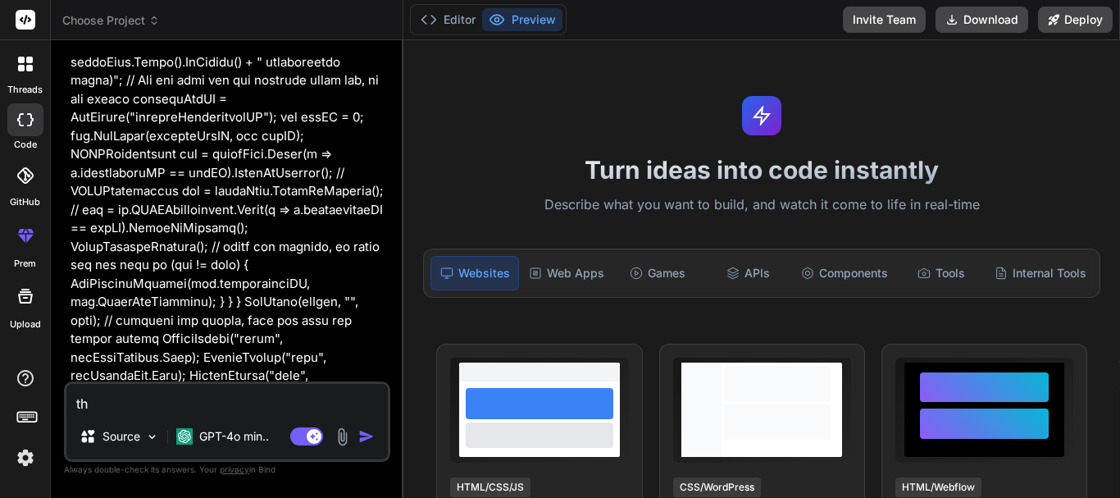
type textarea "thi"
type textarea "x"
type textarea "this"
type textarea "x"
type textarea "this"
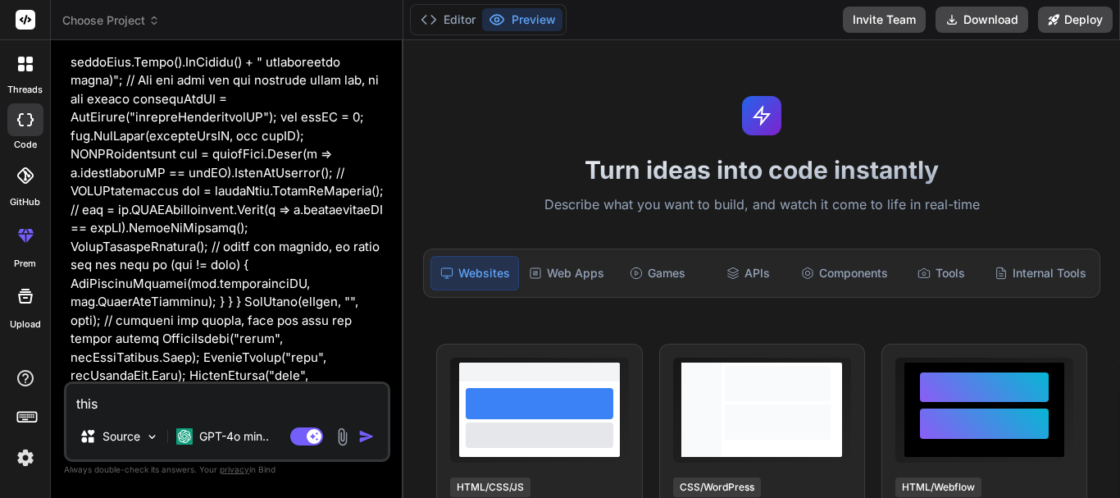
type textarea "x"
type textarea "this i"
type textarea "x"
type textarea "this is"
type textarea "x"
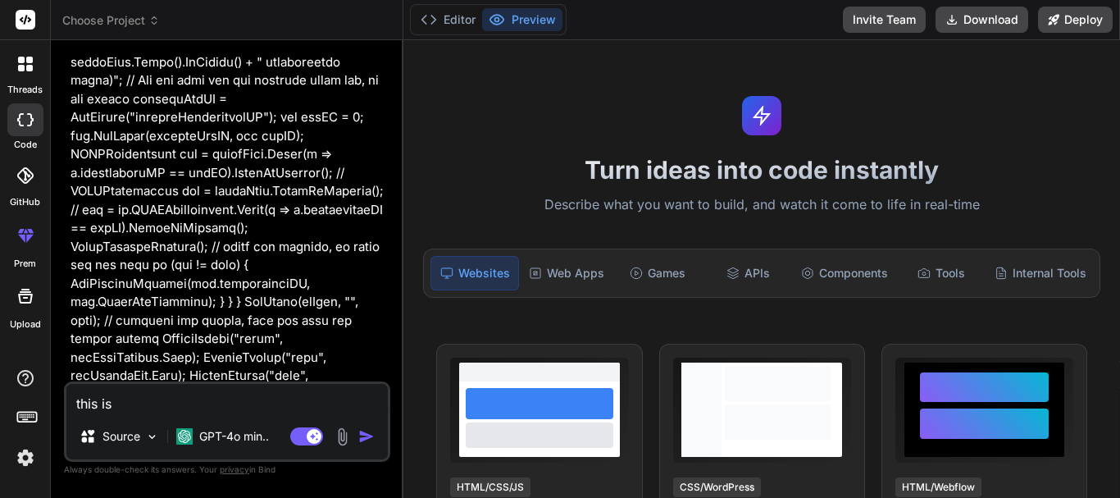
type textarea "this is"
type textarea "x"
type textarea "this is t"
type textarea "x"
type textarea "this is th"
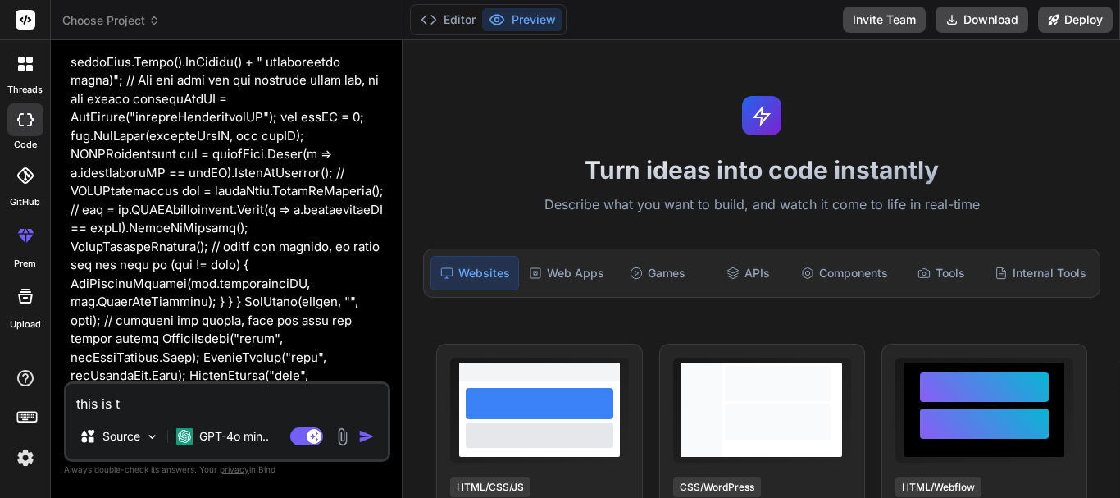
type textarea "x"
type textarea "this is the"
type textarea "x"
type textarea "this is the"
type textarea "x"
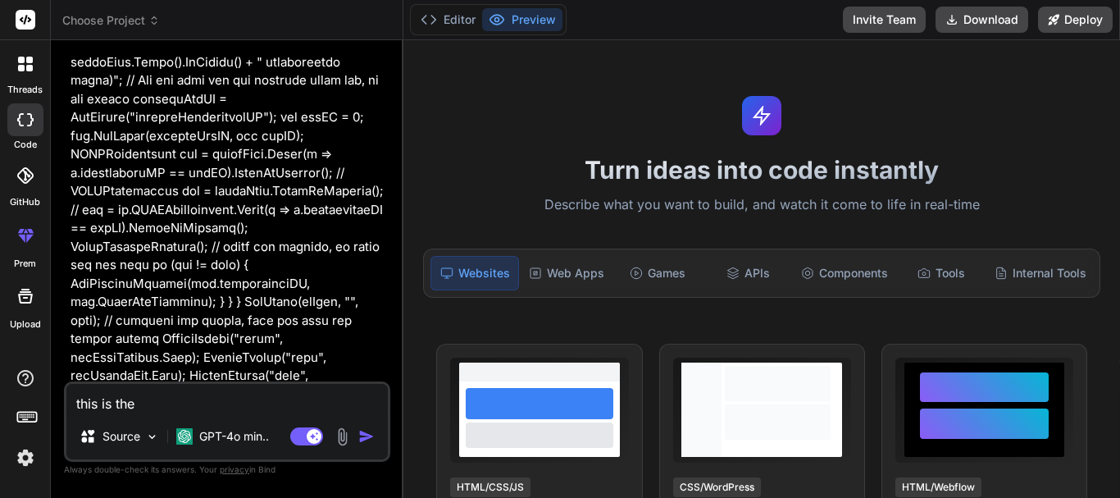
type textarea "this is the h"
type textarea "x"
type textarea "this is the"
type textarea "x"
type textarea "this is the j"
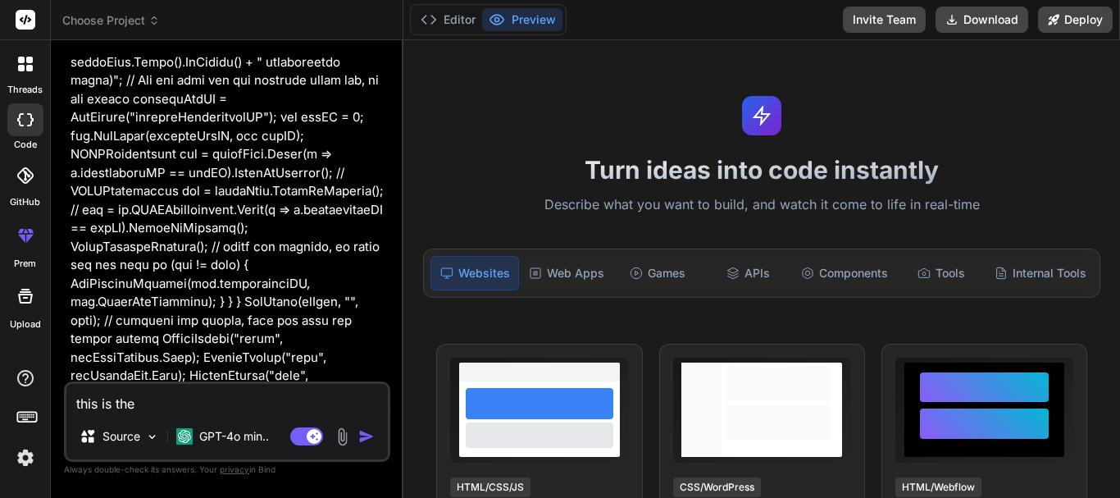
type textarea "x"
type textarea "this is the ja"
type textarea "x"
type textarea "this is the jav"
type textarea "x"
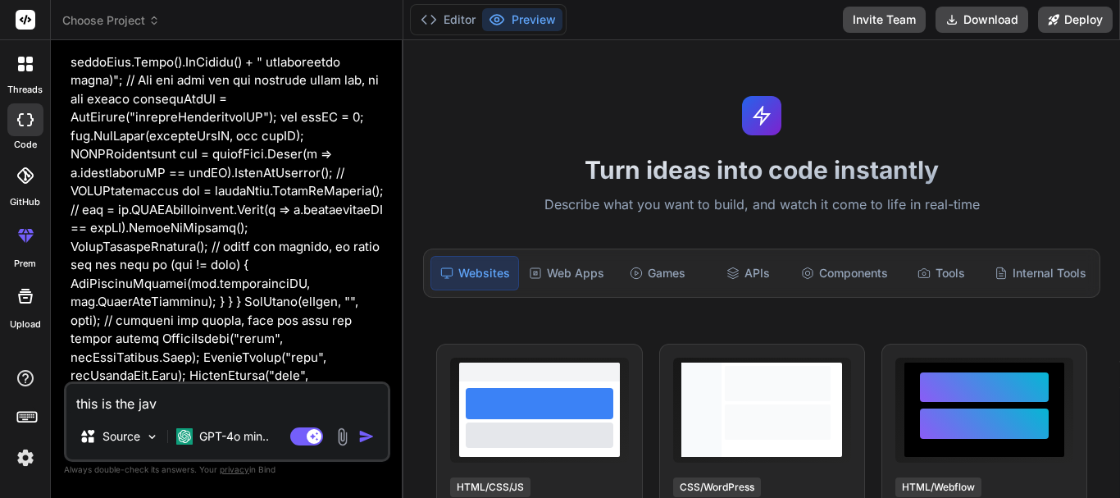
type textarea "this is the java"
type textarea "x"
type textarea "this is the javas"
type textarea "x"
type textarea "this is the javasc"
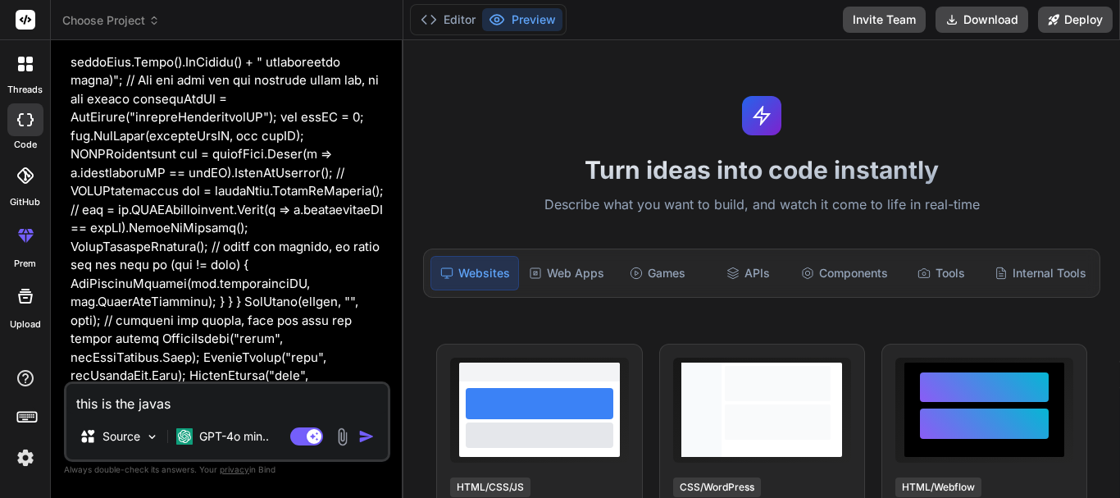
type textarea "x"
type textarea "this is the javascr"
type textarea "x"
type textarea "this is the javascri"
type textarea "x"
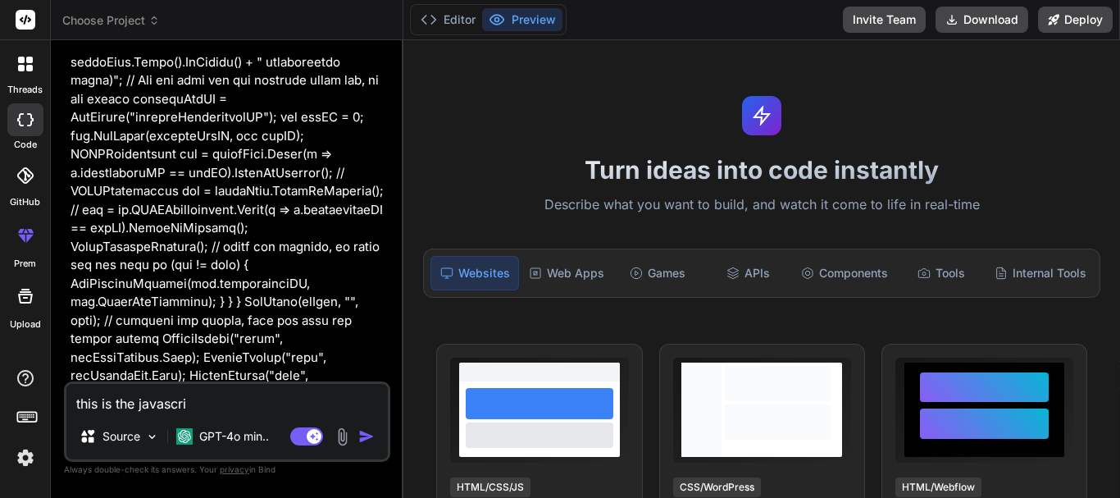
type textarea "this is the javascrip"
type textarea "x"
type textarea "this is the javascript"
type textarea "x"
type textarea "this is the javascript"
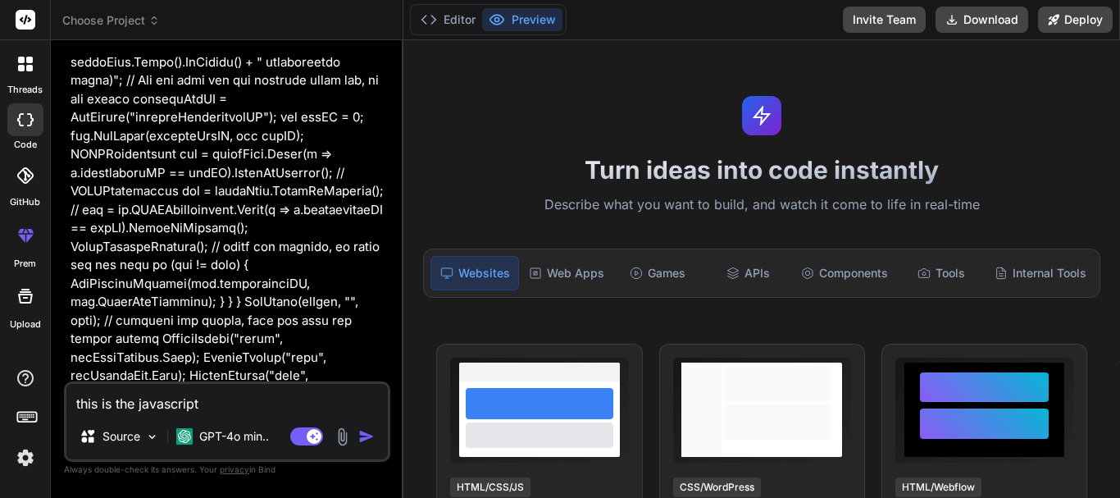
type textarea "x"
type textarea "this is the javascript c"
type textarea "x"
type textarea "this is the javascript co"
type textarea "x"
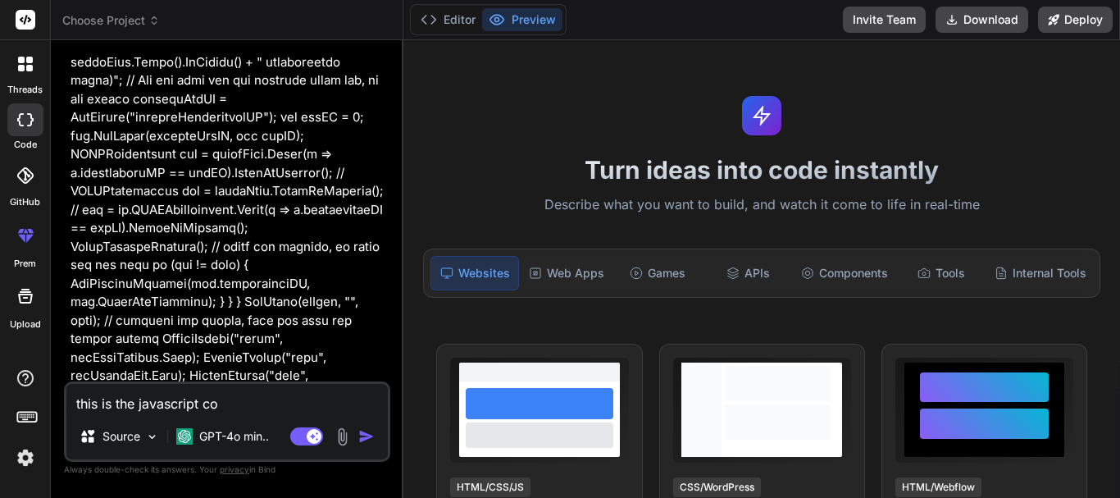
type textarea "this is the javascript cod"
type textarea "x"
type textarea "this is the javascript code"
type textarea "x"
type textarea "this is the javascript code"
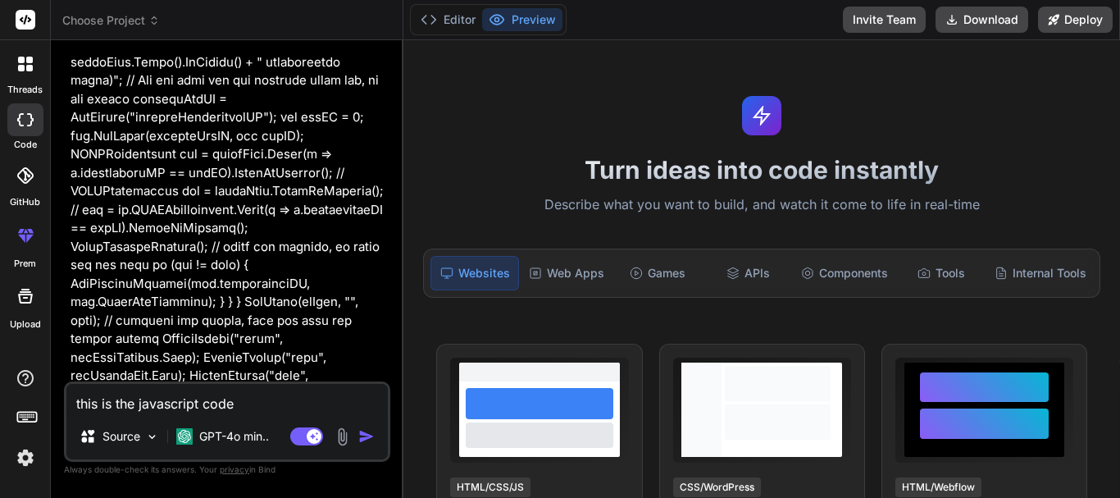
type textarea "x"
type textarea "this is the javascript code f"
type textarea "x"
type textarea "this is the javascript code fo"
type textarea "x"
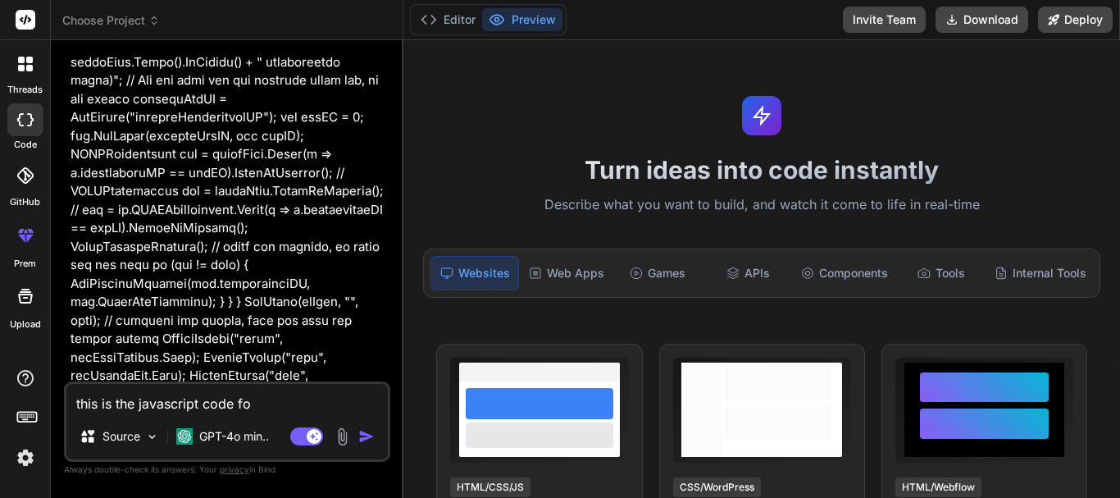
type textarea "this is the javascript code for"
type textarea "x"
type textarea "this is the javascript code for"
type textarea "x"
type textarea "this is the javascript code for t"
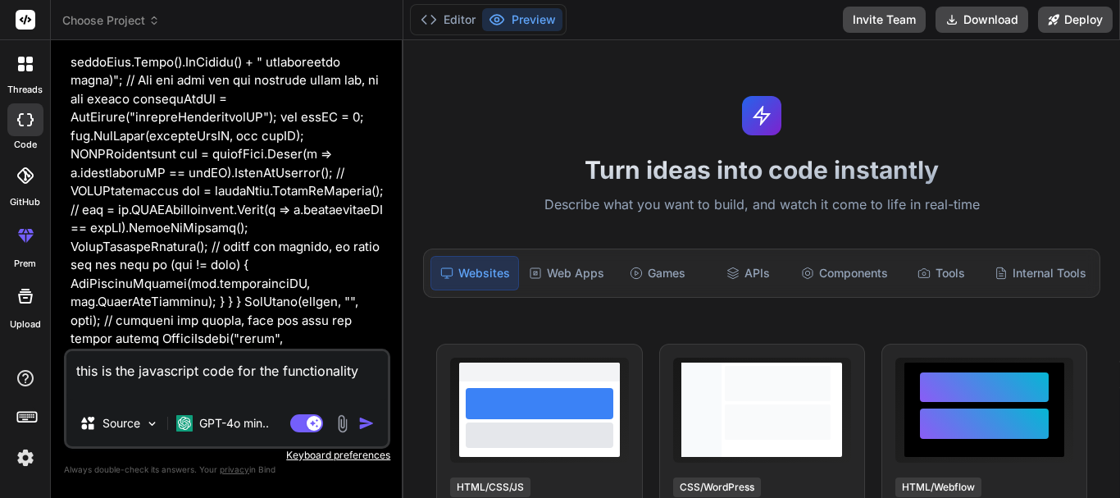
paste textarea "var gMap; var kMap; var mapIsEditable = true; var drawingManager = null; var ma…"
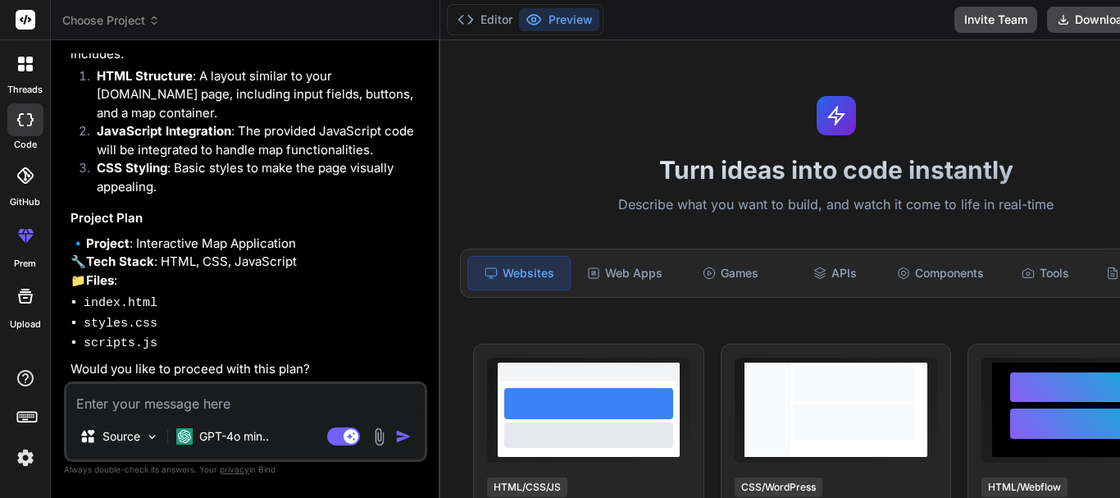
scroll to position [21311, 0]
click at [171, 402] on textarea at bounding box center [245, 399] width 358 height 30
paste textarea "my requirement is that i already have calculated the bounding coordinates of an…"
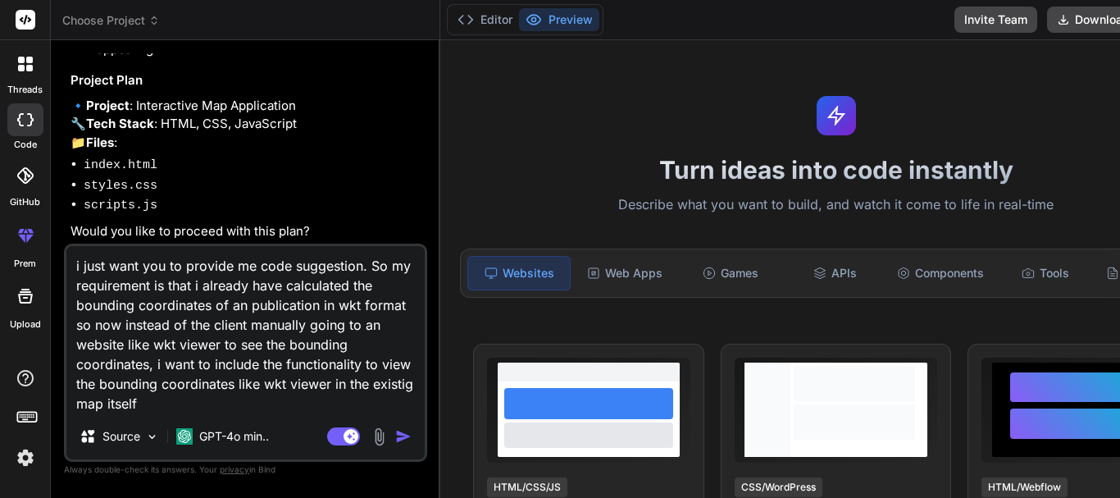
click at [398, 437] on img "button" at bounding box center [403, 436] width 16 height 16
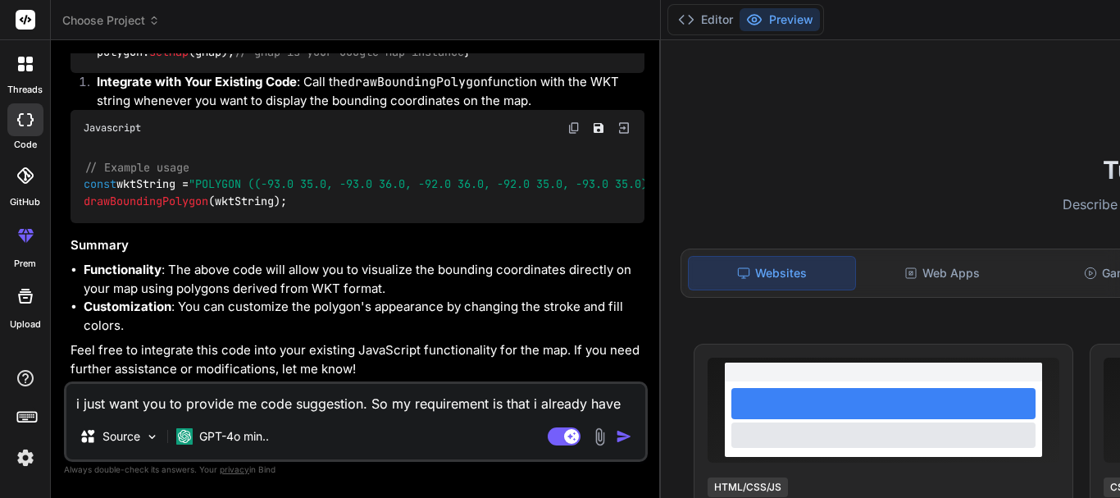
scroll to position [19503, 0]
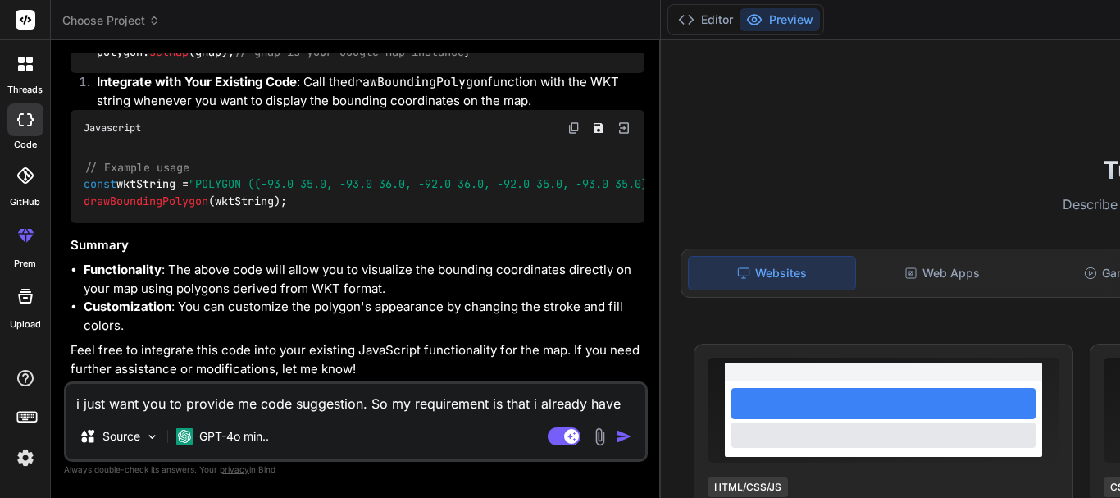
scroll to position [20077, 0]
click at [567, 134] on img at bounding box center [573, 127] width 13 height 13
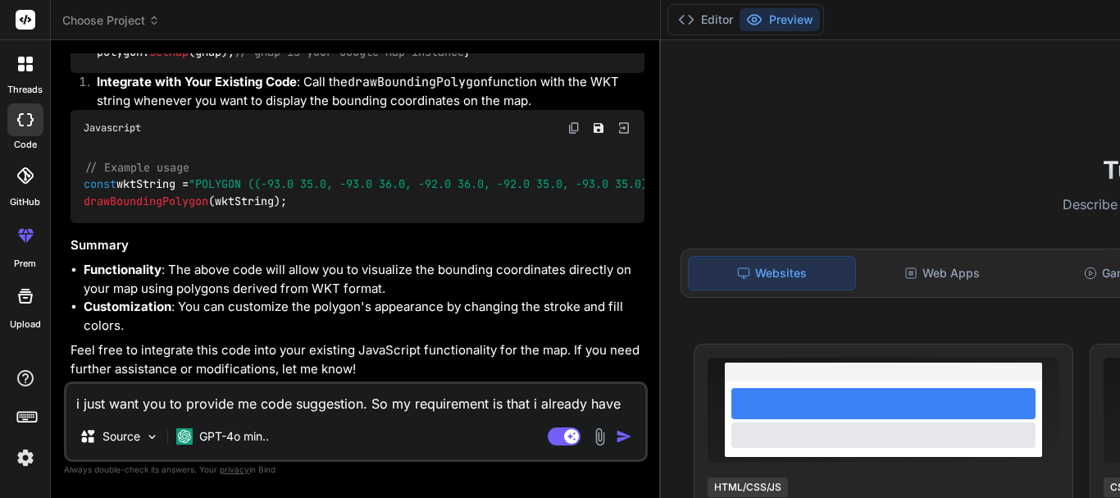
scroll to position [19585, 0]
drag, startPoint x: 312, startPoint y: 239, endPoint x: 133, endPoint y: 235, distance: 178.8
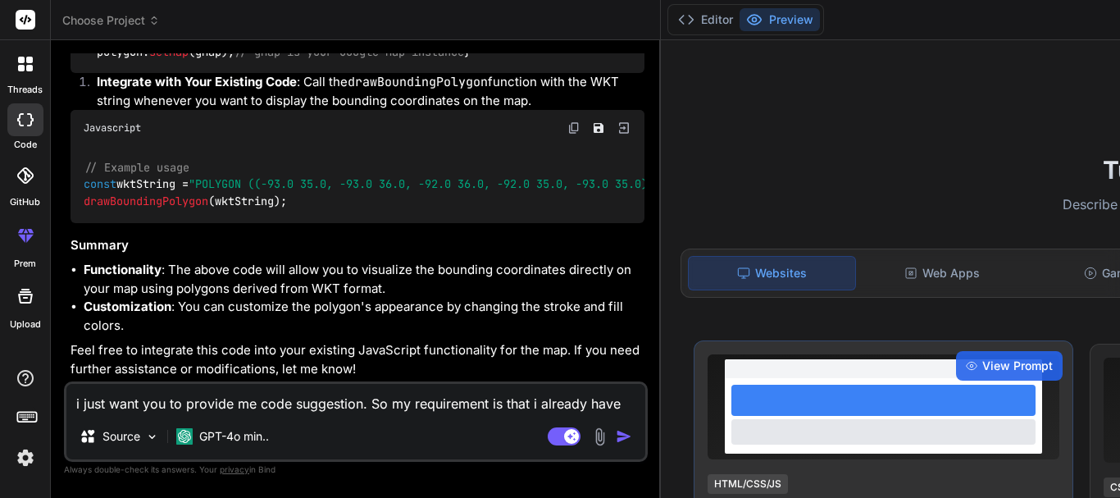
copy strong "Function to Draw the Polygon"
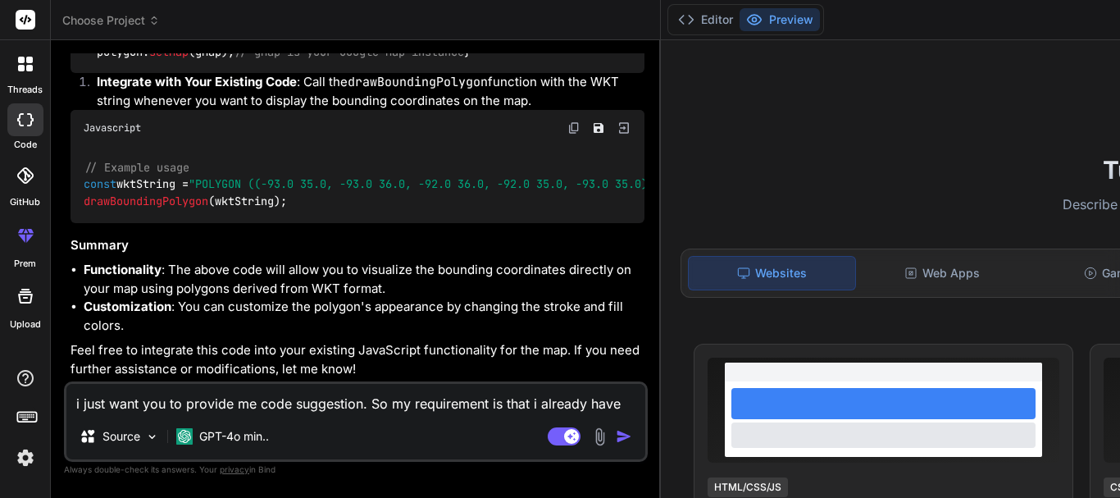
scroll to position [20159, 0]
click at [214, 400] on textarea "i just want you to provide me code suggestion. So my requirement is that i alre…" at bounding box center [355, 399] width 579 height 30
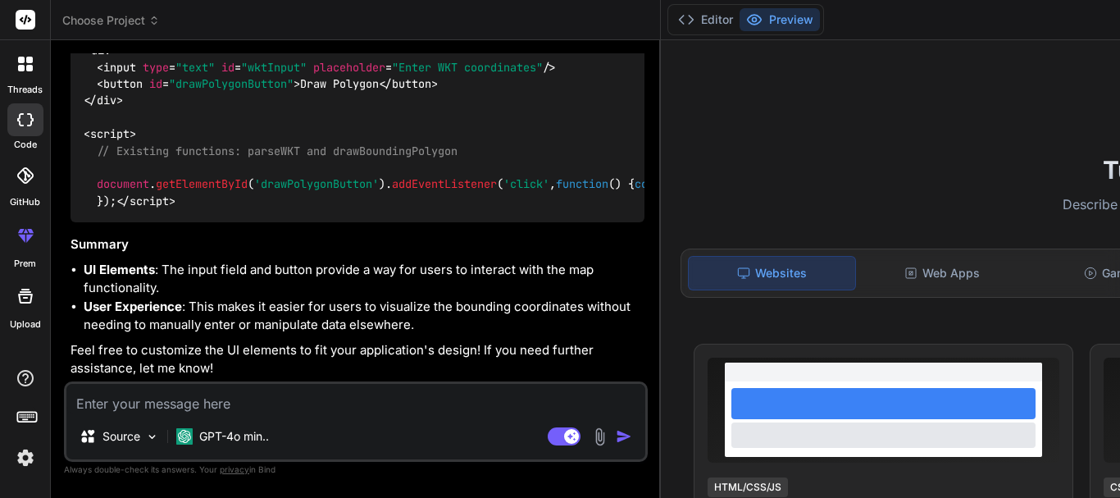
scroll to position [19100, 0]
drag, startPoint x: 433, startPoint y: 185, endPoint x: 348, endPoint y: 93, distance: 125.3
copy p "So my requirement is that i already have calculated the bounding coordinates of…"
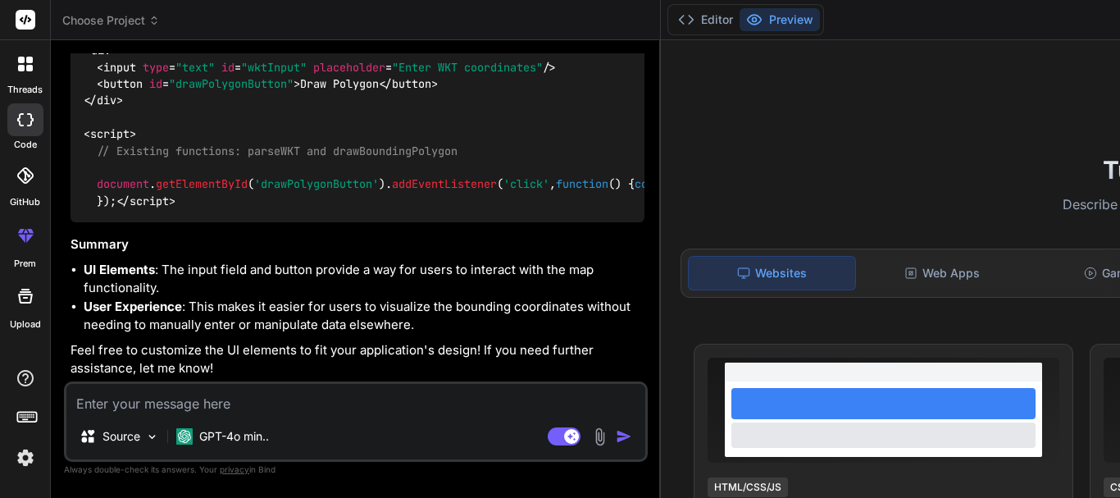
click at [187, 400] on textarea at bounding box center [355, 399] width 579 height 30
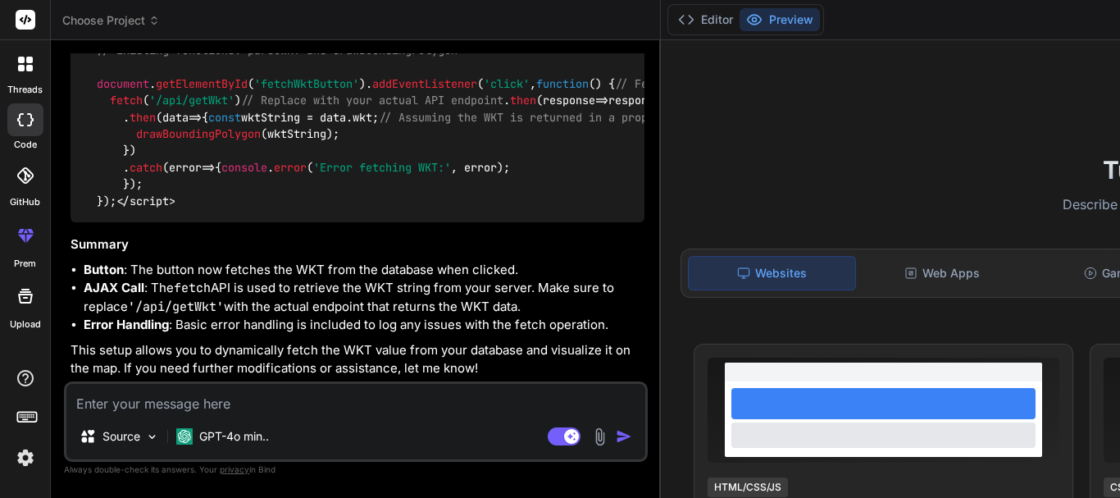
scroll to position [22141, 0]
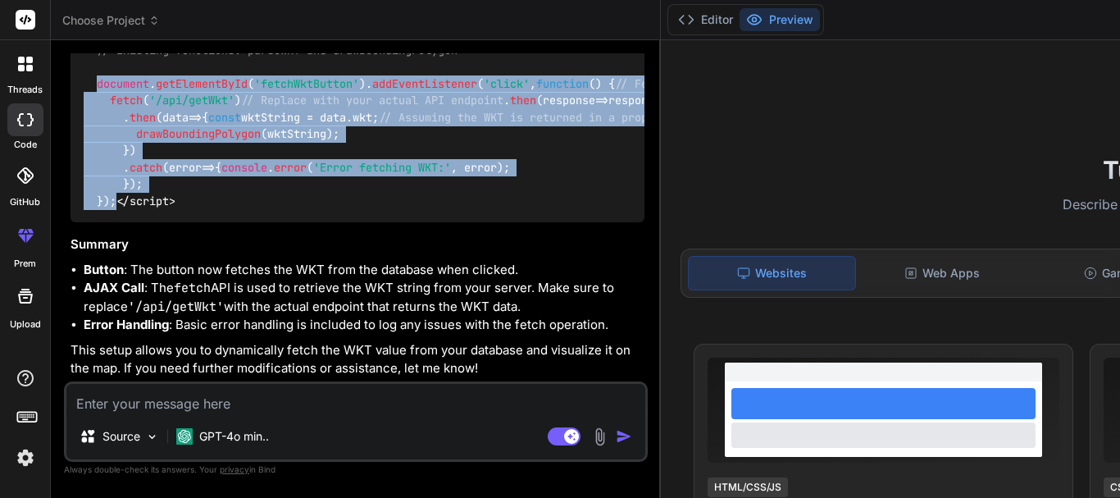
drag, startPoint x: 135, startPoint y: 294, endPoint x: 98, endPoint y: 112, distance: 186.5
click at [98, 112] on div "< div > < button id = "fetchWktButton" > Fetch WKT and Draw Polygon </ button >…" at bounding box center [358, 83] width 574 height 277
copy span "document . getElementById ( 'fetchWktButton' ). addEventListener ( 'click' , fu…"
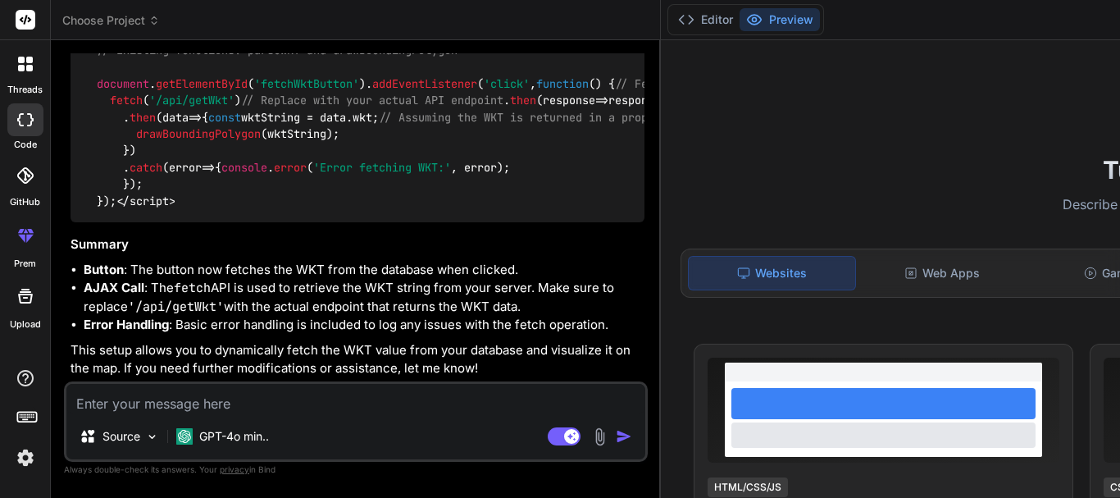
click at [229, 396] on textarea at bounding box center [355, 399] width 579 height 30
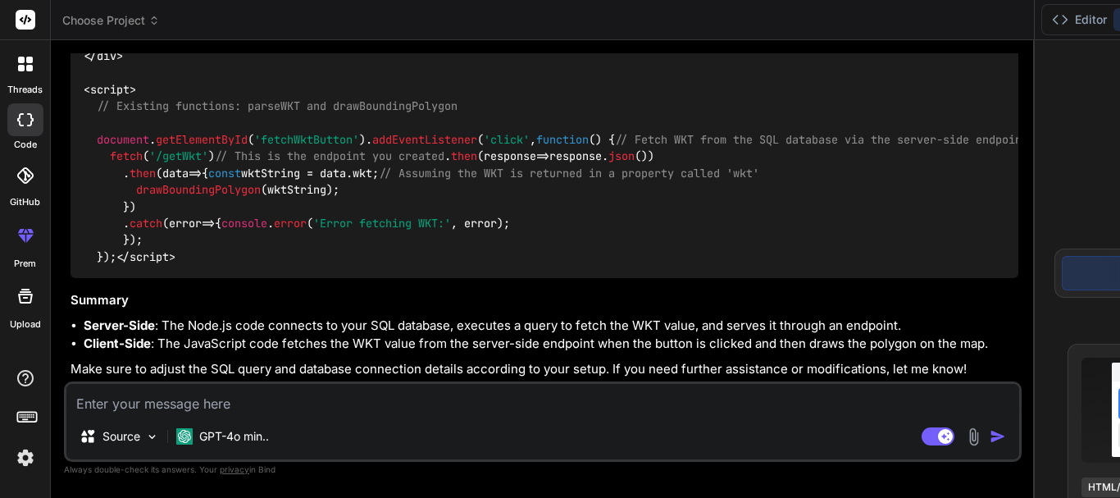
scroll to position [23143, 0]
drag, startPoint x: 126, startPoint y: 301, endPoint x: 76, endPoint y: 155, distance: 154.3
copy code "// Endpoint to fetch WKT app. get ( '/getWkt' , ( req, res ) => { const query =…"
click at [220, 412] on textarea at bounding box center [542, 399] width 953 height 30
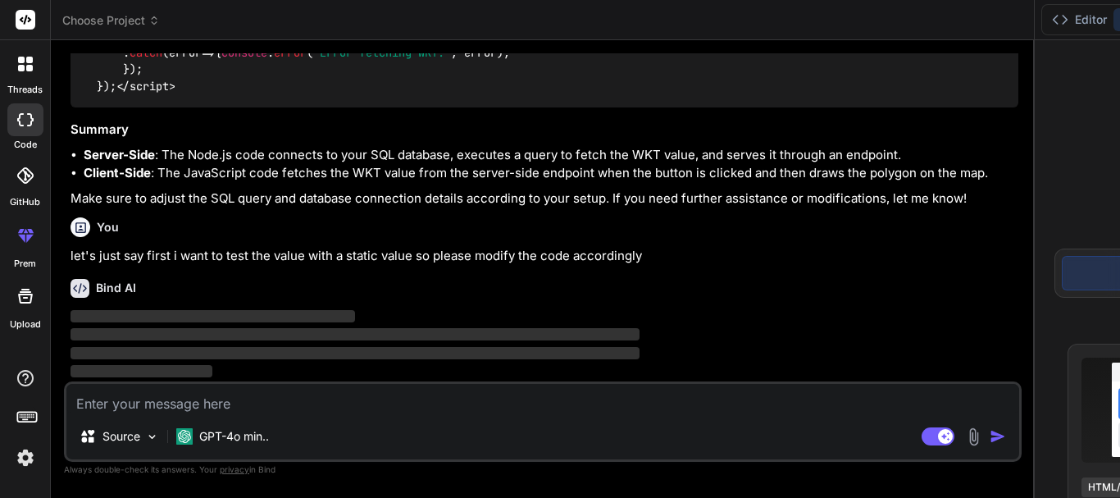
scroll to position [19970, 0]
